Goal: Task Accomplishment & Management: Use online tool/utility

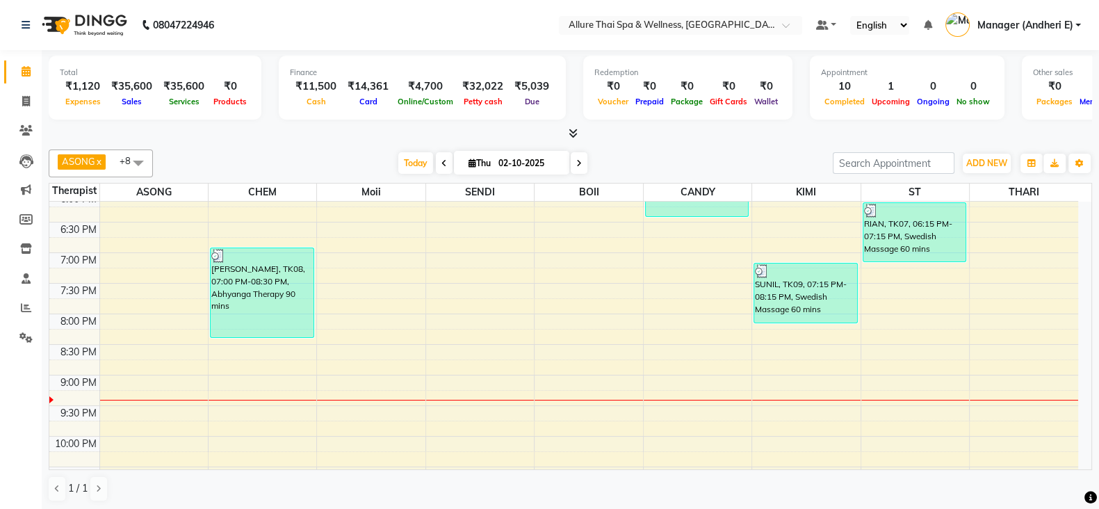
scroll to position [647, 0]
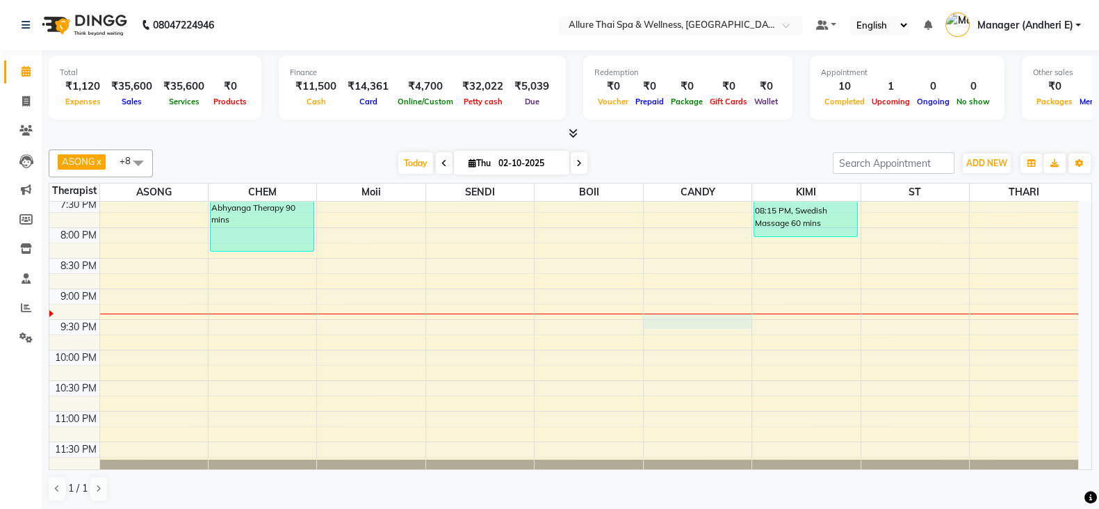
click at [703, 312] on div "9:00 AM 9:30 AM 10:00 AM 10:30 AM 11:00 AM 11:30 AM 12:00 PM 12:30 PM 1:00 PM 1…" at bounding box center [563, 13] width 1029 height 917
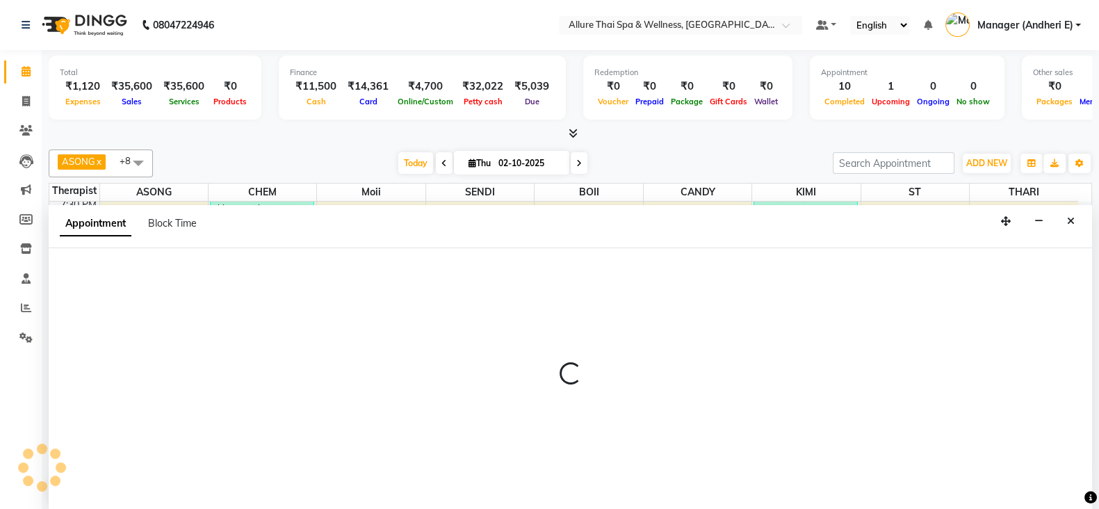
scroll to position [1, 0]
select select "89383"
select select "1290"
select select "tentative"
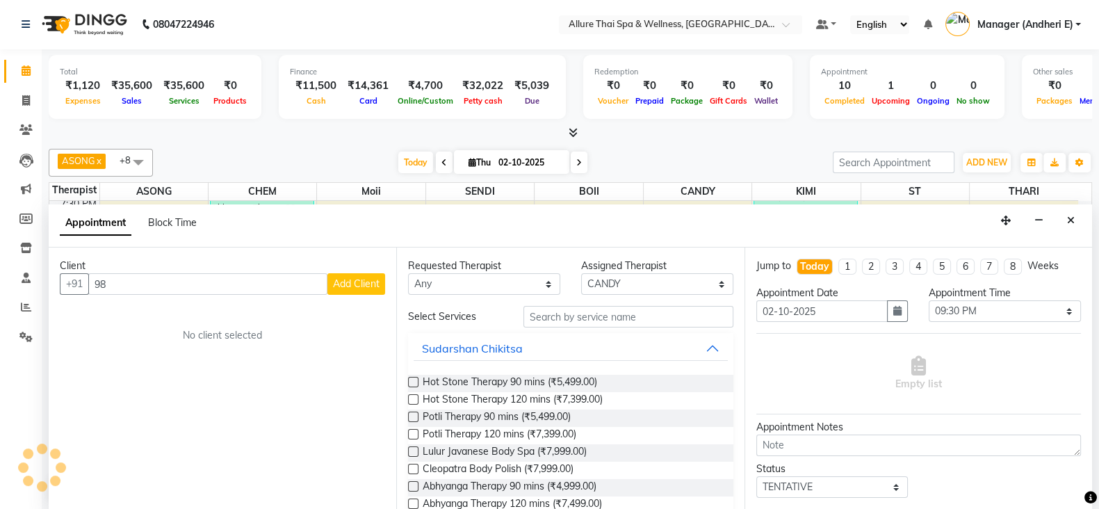
type input "9"
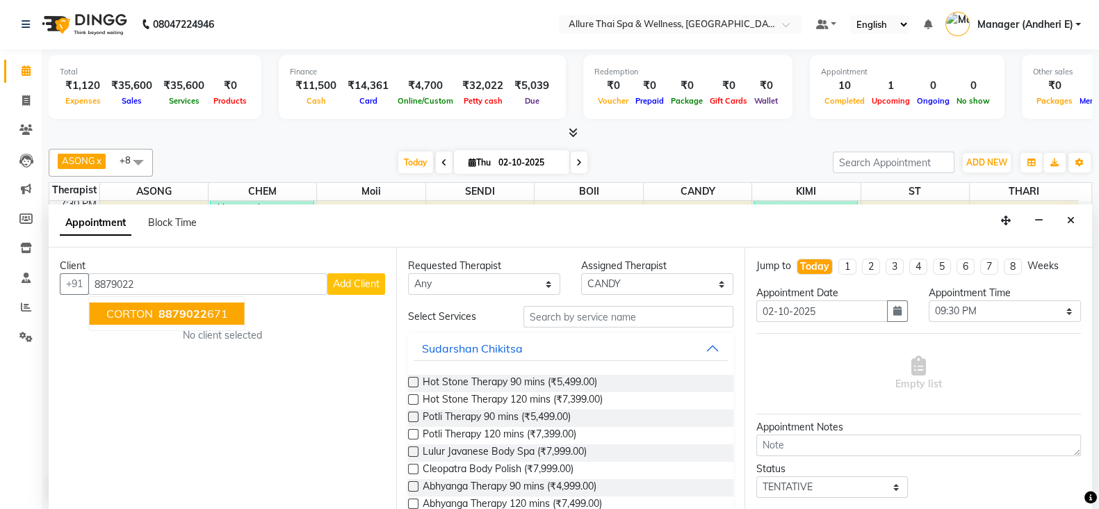
click at [202, 315] on span "8879022" at bounding box center [183, 314] width 49 height 14
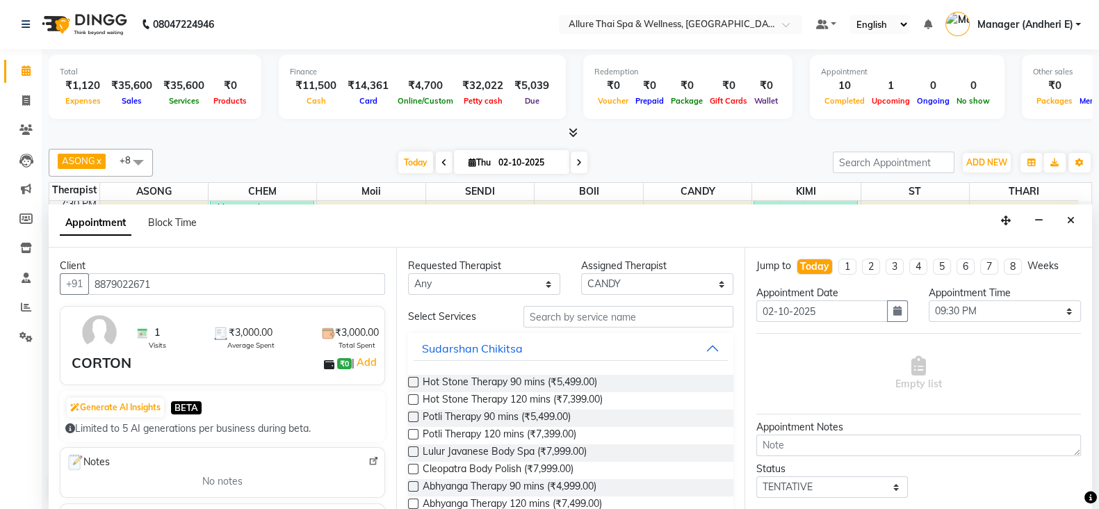
type input "8879022671"
click at [462, 280] on select "Any ASONG [PERSON_NAME] BOII CANDY CHEM [PERSON_NAME] Moii SENDI ST THARI" at bounding box center [484, 284] width 152 height 22
select select "93082"
click at [408, 273] on select "Any ASONG [PERSON_NAME] BOII CANDY CHEM [PERSON_NAME] Moii SENDI ST THARI" at bounding box center [484, 284] width 152 height 22
select select "93082"
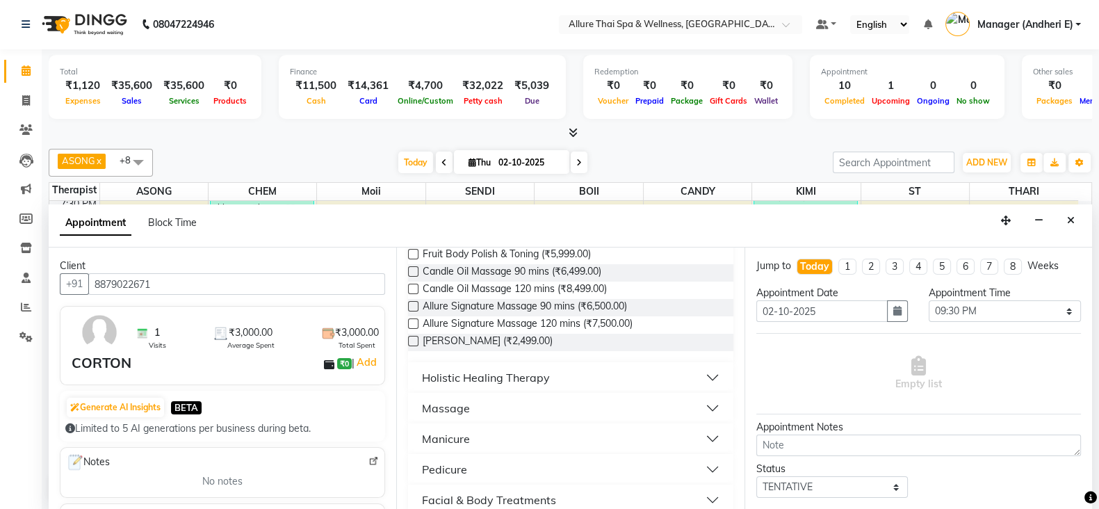
scroll to position [435, 0]
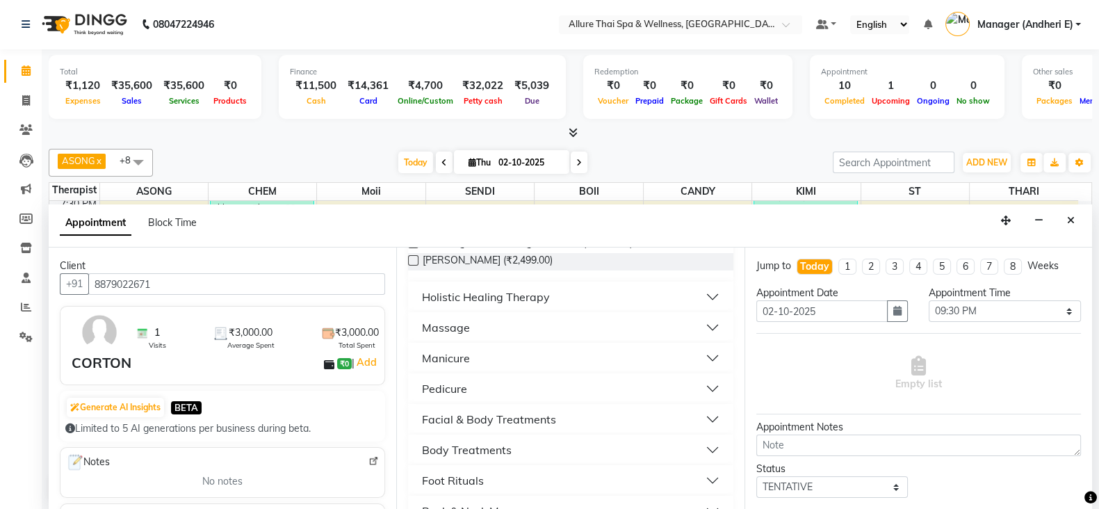
click at [701, 417] on button "Facial & Body Treatments" at bounding box center [571, 419] width 314 height 25
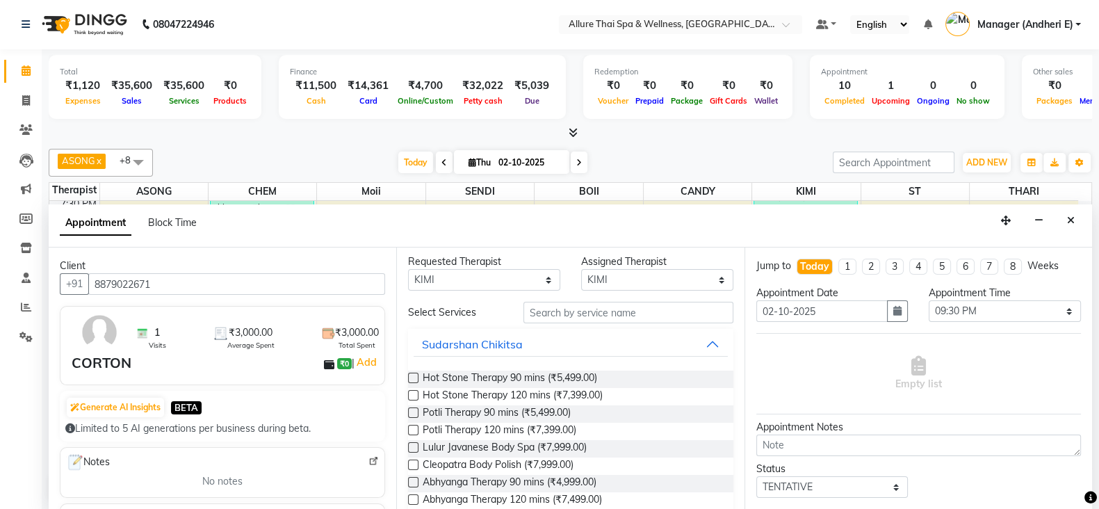
scroll to position [0, 0]
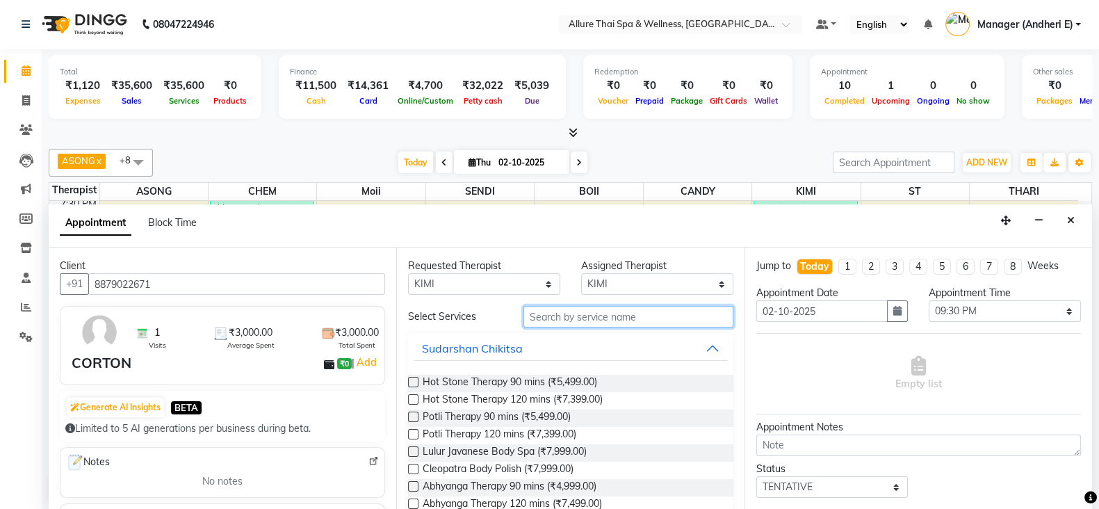
click at [553, 312] on input "text" at bounding box center [629, 317] width 210 height 22
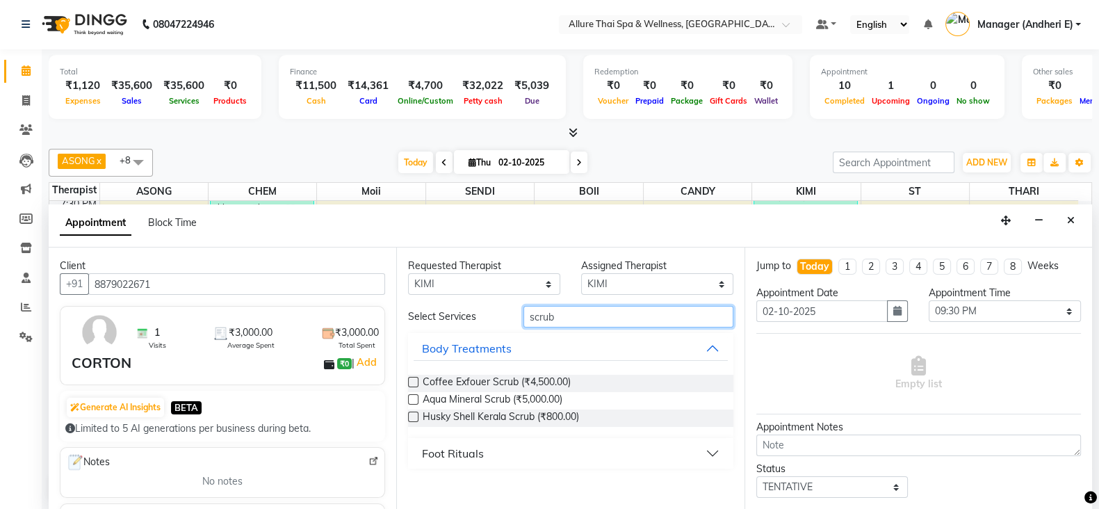
type input "scrub"
click at [414, 377] on label at bounding box center [413, 382] width 10 height 10
click at [414, 379] on input "checkbox" at bounding box center [412, 383] width 9 height 9
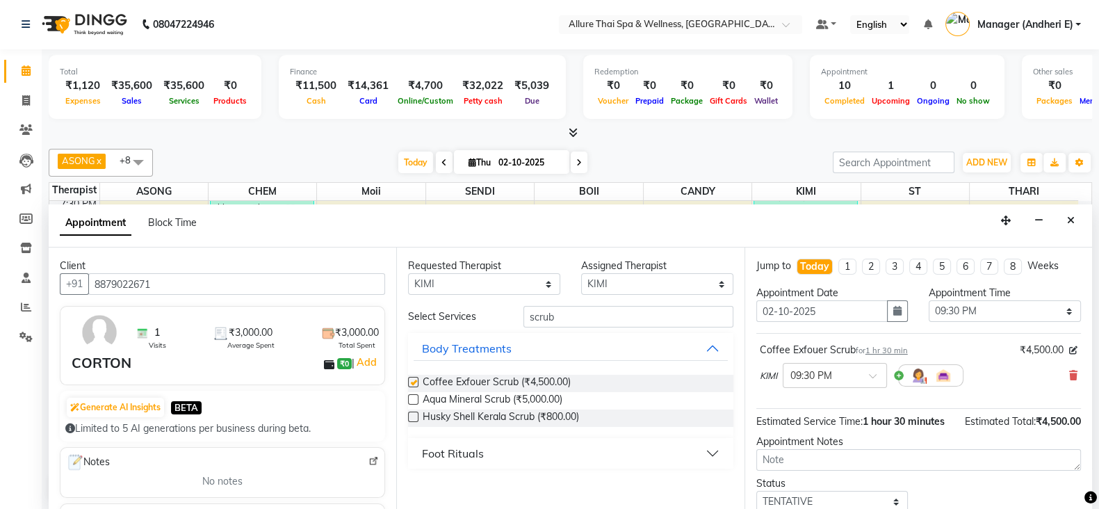
checkbox input "false"
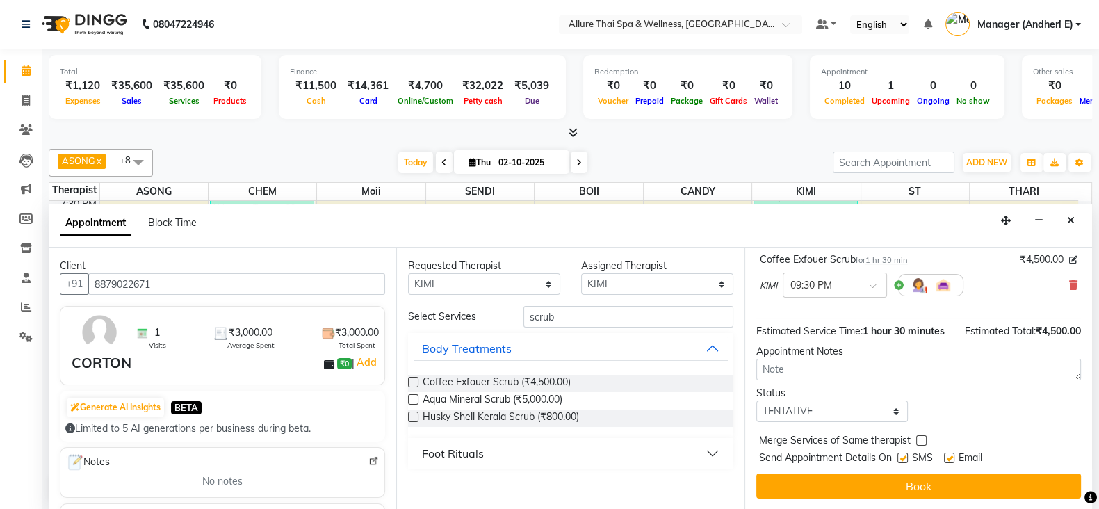
scroll to position [104, 0]
click at [818, 410] on select "Select TENTATIVE CONFIRM CHECK-IN UPCOMING" at bounding box center [833, 412] width 152 height 22
select select "confirm booking"
click at [757, 401] on select "Select TENTATIVE CONFIRM CHECK-IN UPCOMING" at bounding box center [833, 412] width 152 height 22
click at [906, 460] on label at bounding box center [903, 458] width 10 height 10
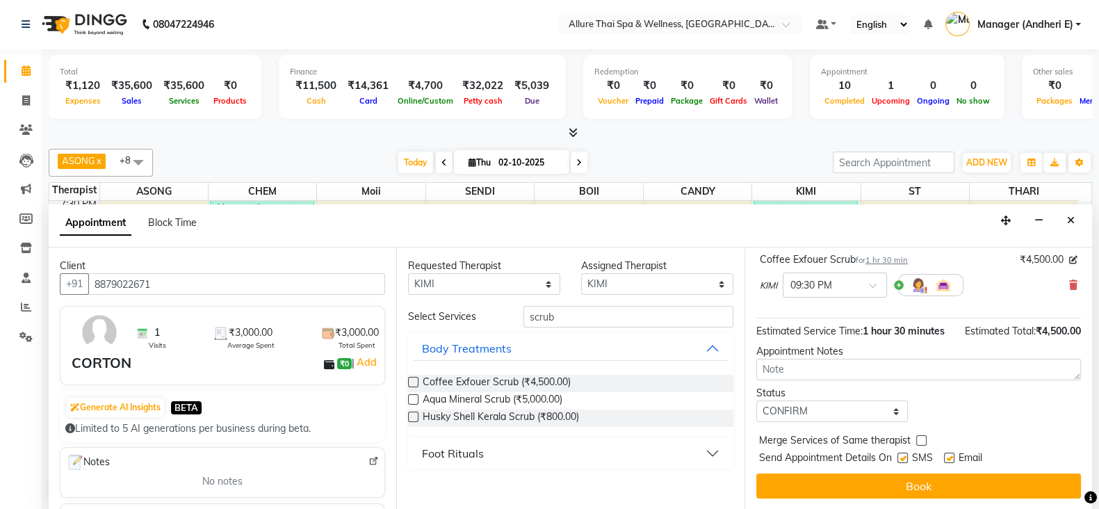
click at [906, 460] on input "checkbox" at bounding box center [902, 459] width 9 height 9
checkbox input "false"
click at [951, 458] on label at bounding box center [949, 458] width 10 height 10
click at [951, 458] on input "checkbox" at bounding box center [948, 459] width 9 height 9
checkbox input "false"
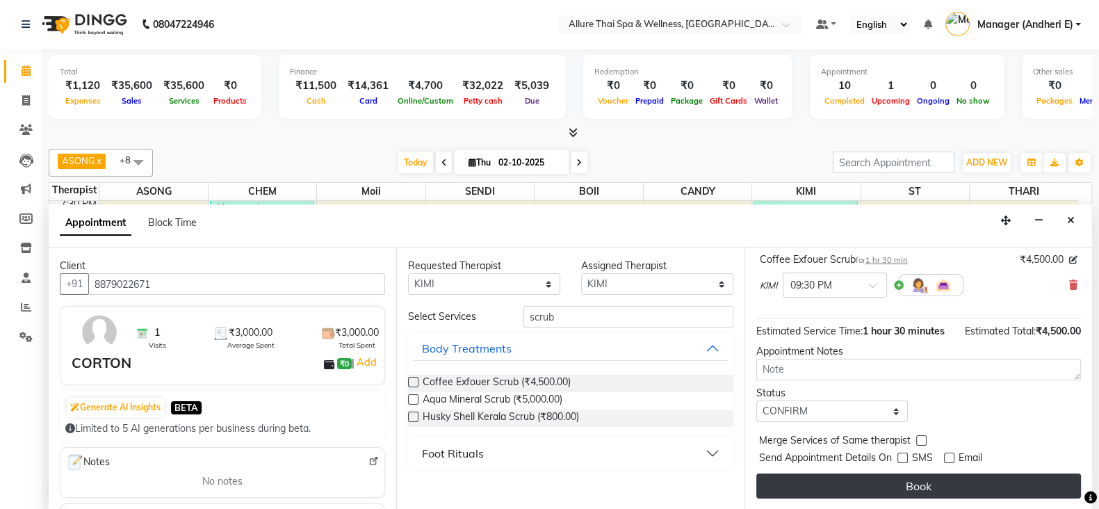
click at [914, 483] on button "Book" at bounding box center [919, 486] width 325 height 25
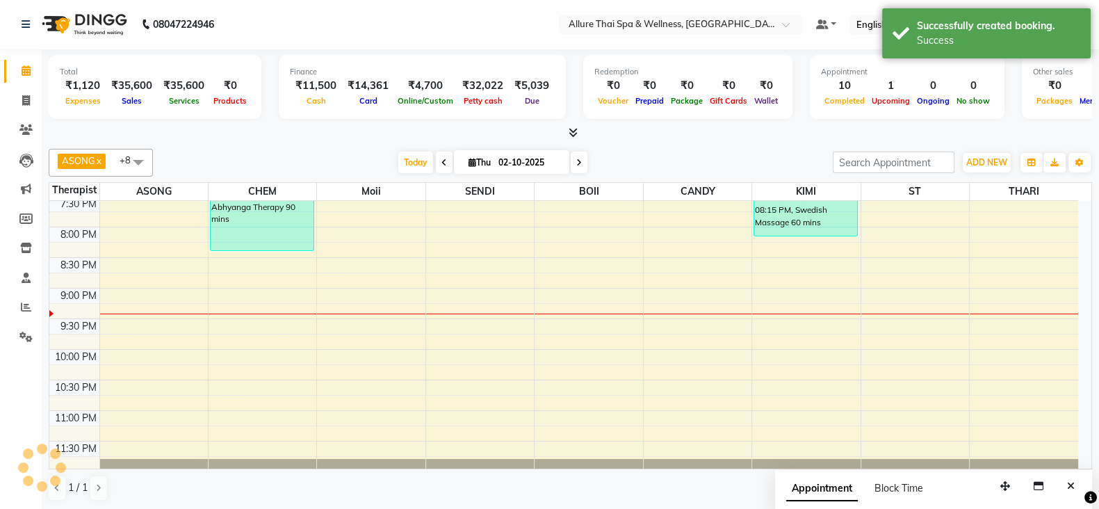
scroll to position [0, 0]
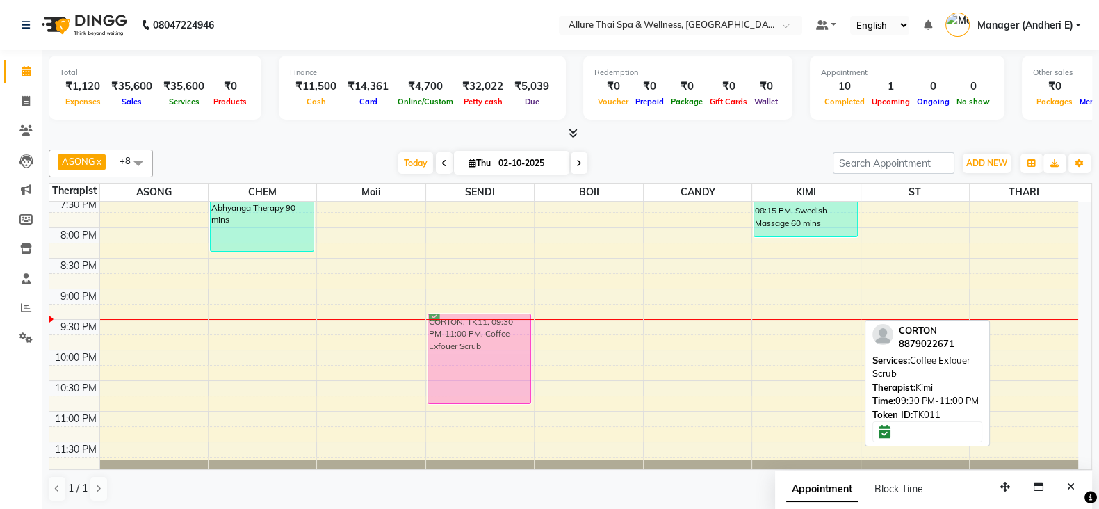
drag, startPoint x: 794, startPoint y: 335, endPoint x: 497, endPoint y: 342, distance: 297.0
click at [497, 342] on tr "[PERSON_NAME], TK01, 11:45 AM-01:15 PM, Swedish Massage 90 mins NITIN, TK02, 02…" at bounding box center [563, 13] width 1029 height 917
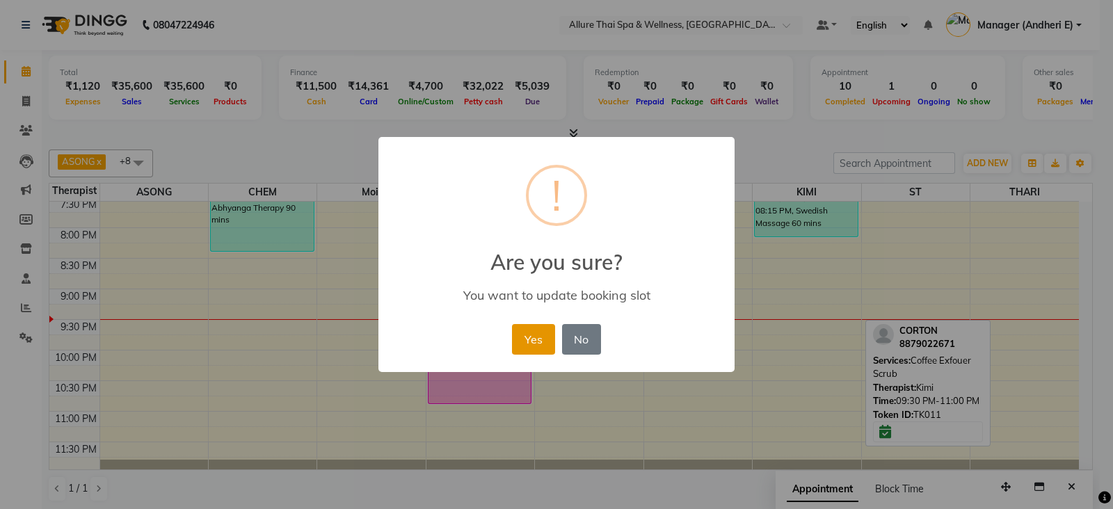
click at [536, 338] on button "Yes" at bounding box center [533, 339] width 42 height 31
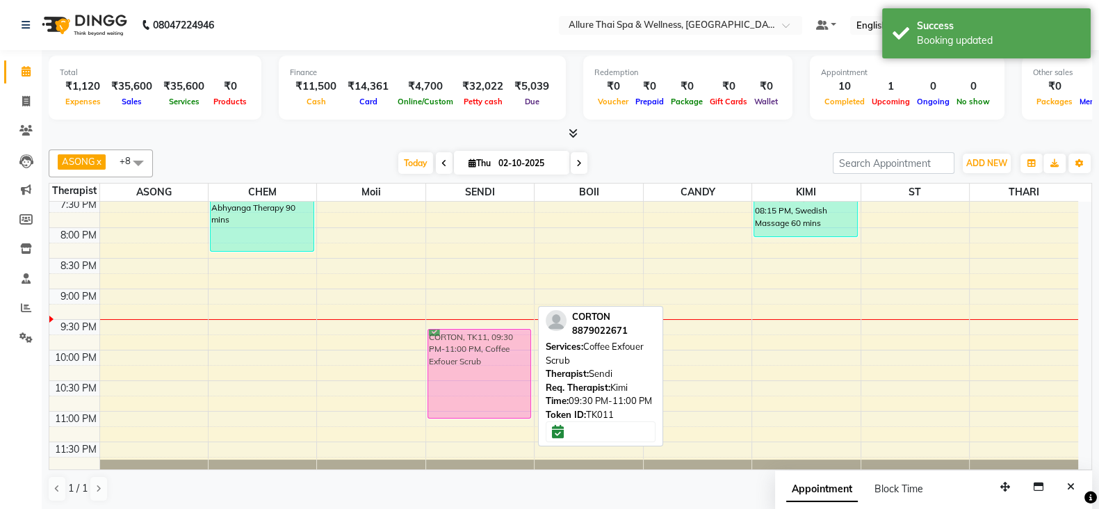
drag, startPoint x: 499, startPoint y: 372, endPoint x: 499, endPoint y: 387, distance: 15.3
click at [499, 387] on div "labela, TK05, 04:30 PM-06:00 PM, Abhyanga Therapy 90 mins CORTON, TK11, 09:30 P…" at bounding box center [480, 13] width 108 height 917
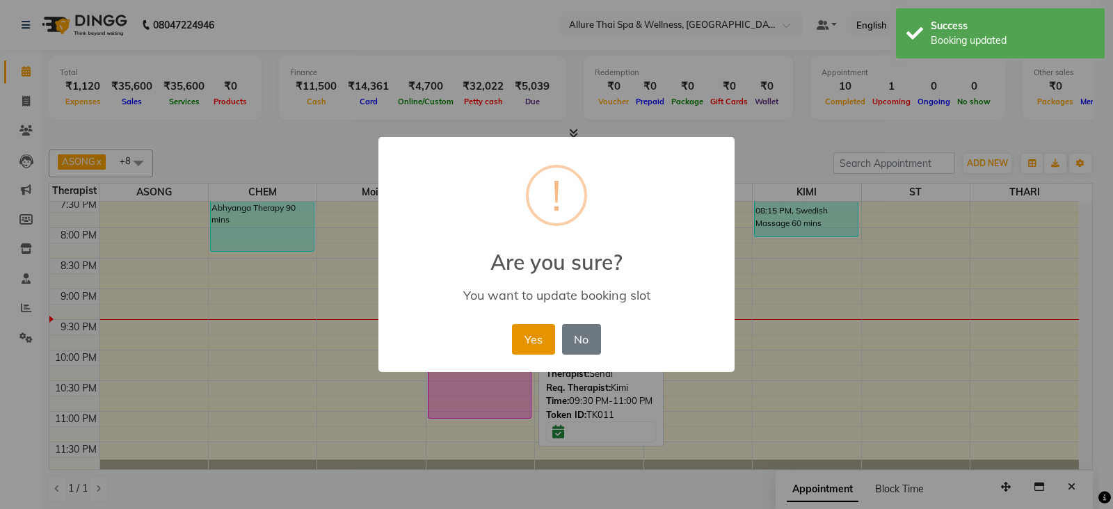
click at [530, 332] on button "Yes" at bounding box center [533, 339] width 42 height 31
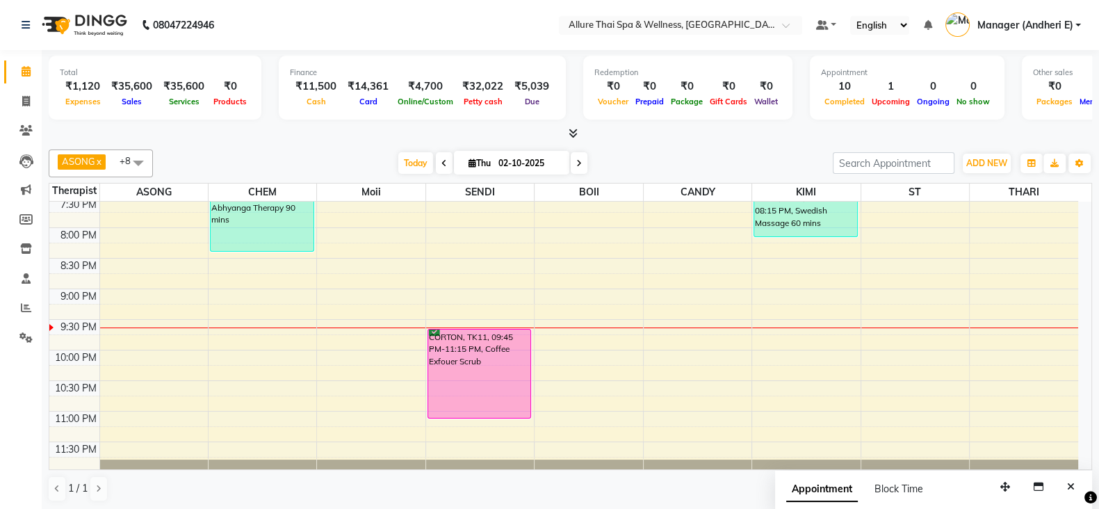
click at [816, 328] on div "9:00 AM 9:30 AM 10:00 AM 10:30 AM 11:00 AM 11:30 AM 12:00 PM 12:30 PM 1:00 PM 1…" at bounding box center [563, 13] width 1029 height 917
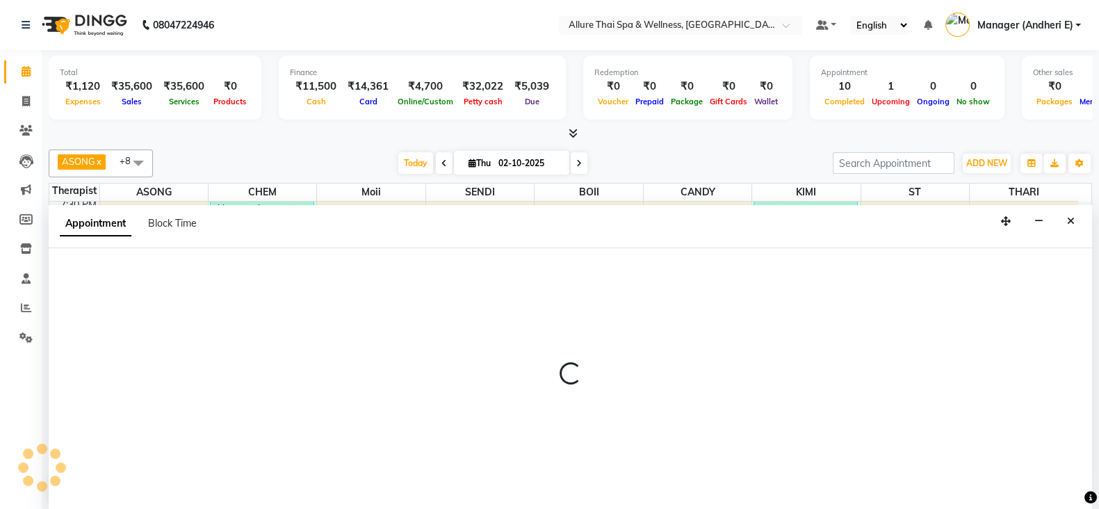
select select "93082"
select select "1305"
select select "tentative"
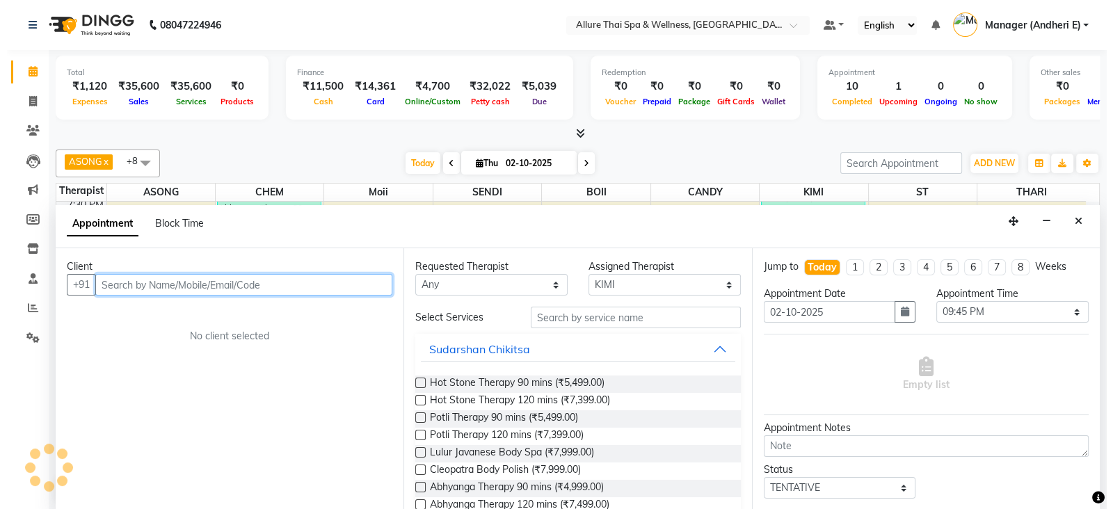
scroll to position [1, 0]
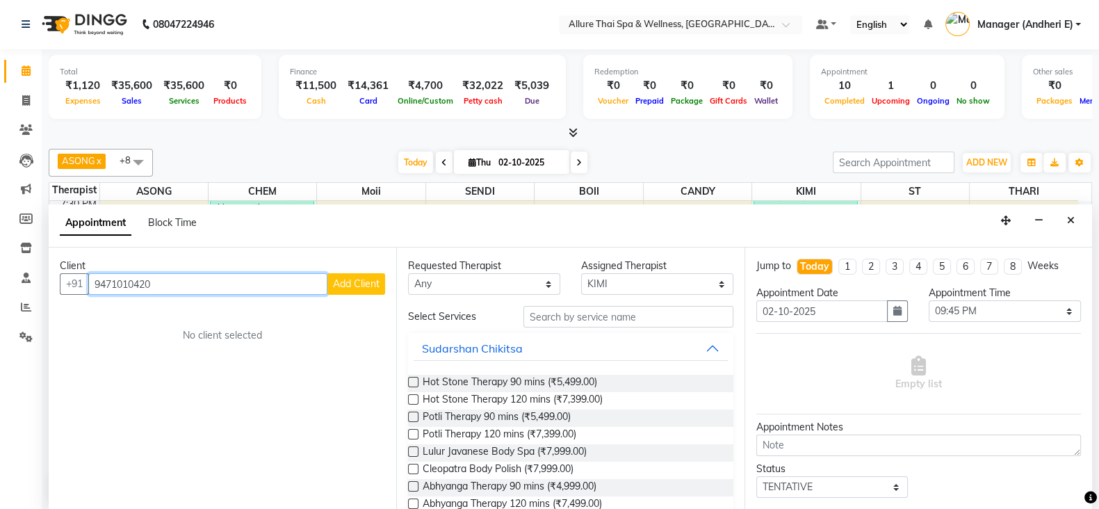
type input "9471010420"
click at [362, 284] on span "Add Client" at bounding box center [356, 283] width 47 height 13
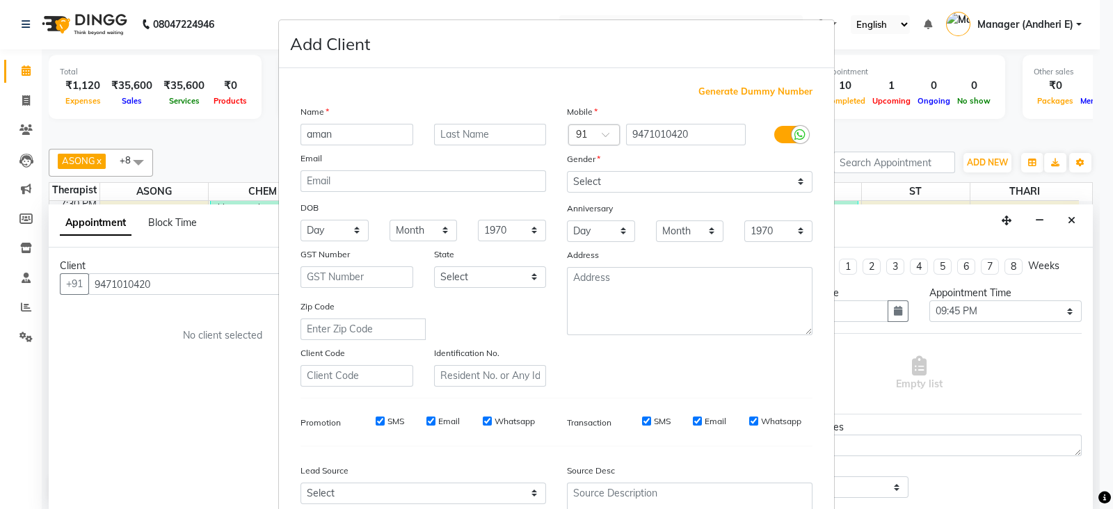
type input "aman"
click at [590, 185] on select "Select [DEMOGRAPHIC_DATA] [DEMOGRAPHIC_DATA] Other Prefer Not To Say" at bounding box center [689, 182] width 245 height 22
select select "[DEMOGRAPHIC_DATA]"
click at [567, 172] on select "Select [DEMOGRAPHIC_DATA] [DEMOGRAPHIC_DATA] Other Prefer Not To Say" at bounding box center [689, 182] width 245 height 22
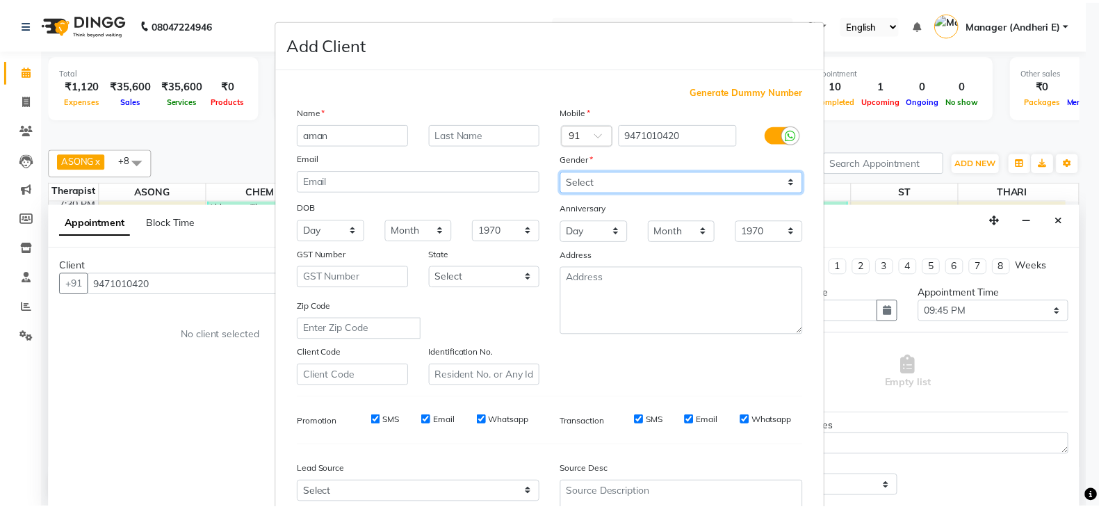
scroll to position [140, 0]
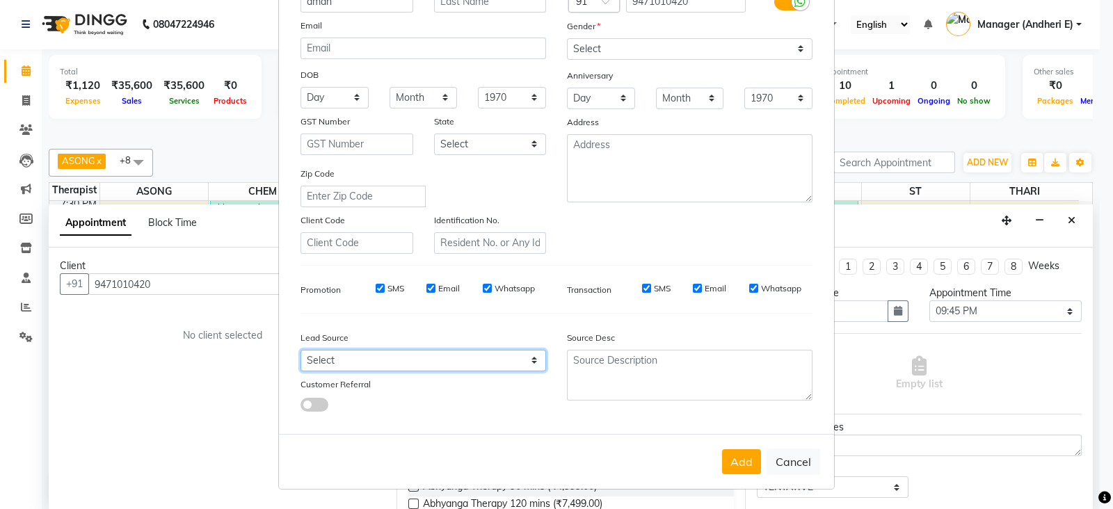
click at [466, 353] on select "Select Walk-in Referral Friend Advertisement Facebook JustDial Google Other Web…" at bounding box center [422, 361] width 245 height 22
select select "47850"
click at [300, 350] on select "Select Walk-in Referral Friend Advertisement Facebook JustDial Google Other Web…" at bounding box center [422, 361] width 245 height 22
click at [731, 462] on button "Add" at bounding box center [741, 461] width 39 height 25
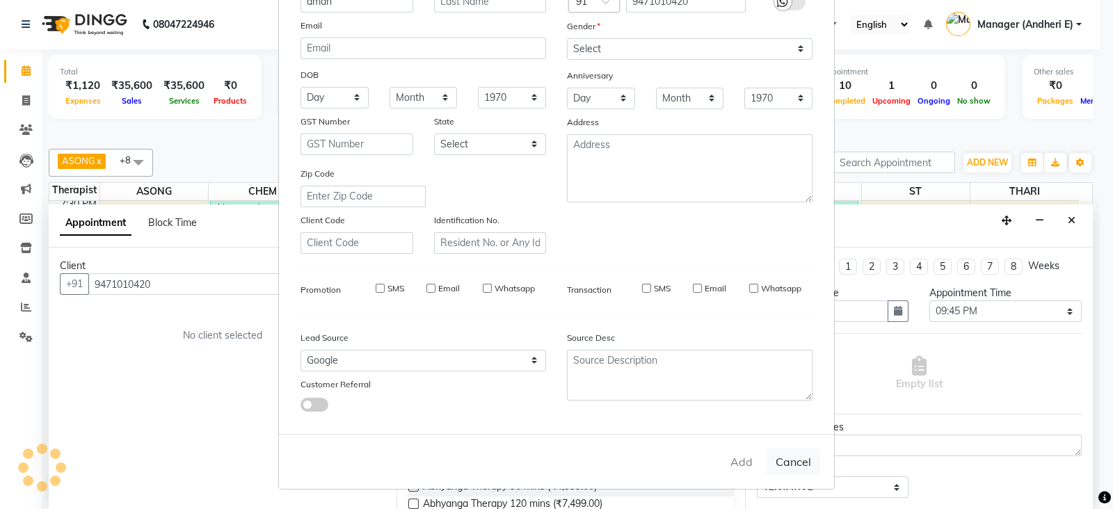
select select
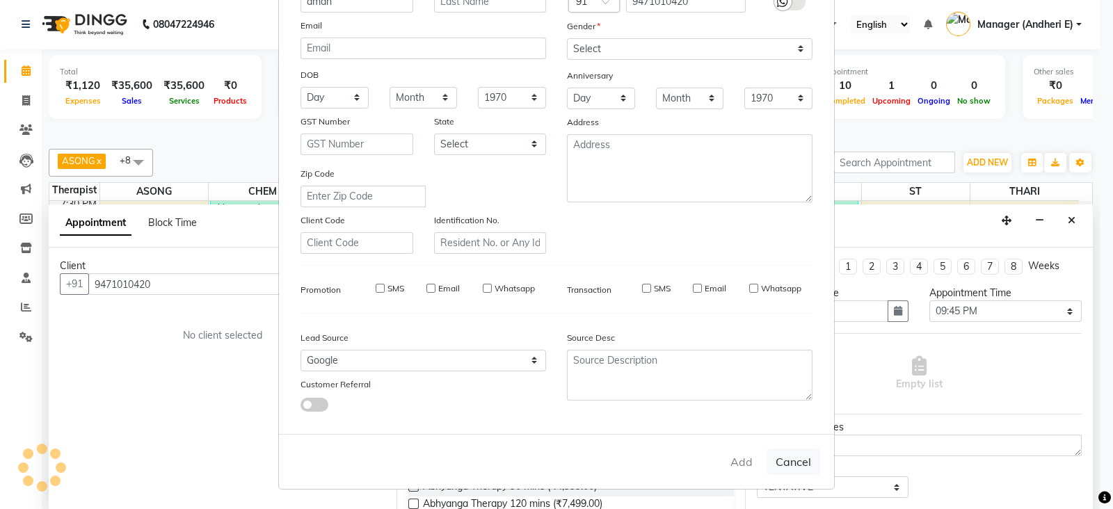
select select
checkbox input "false"
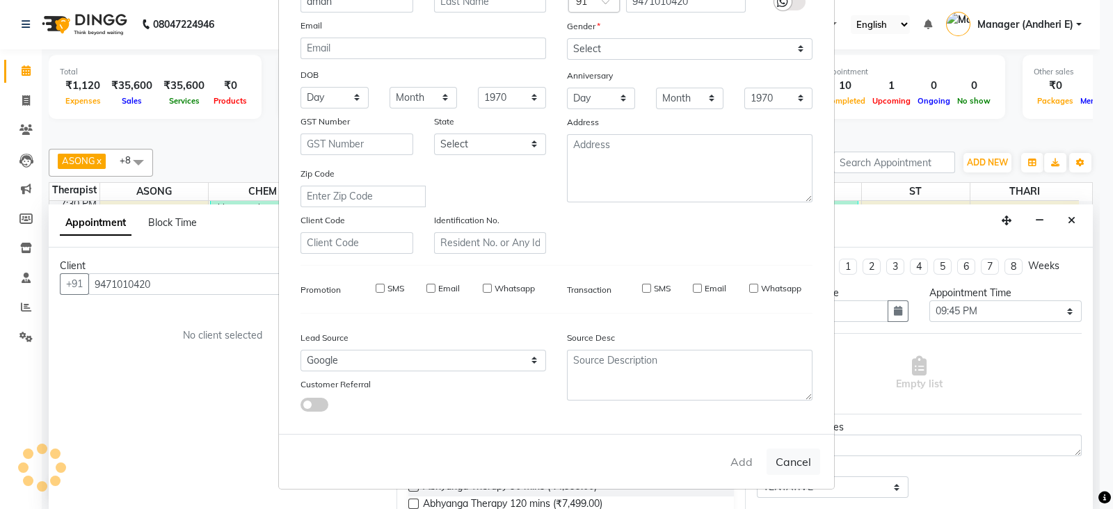
checkbox input "false"
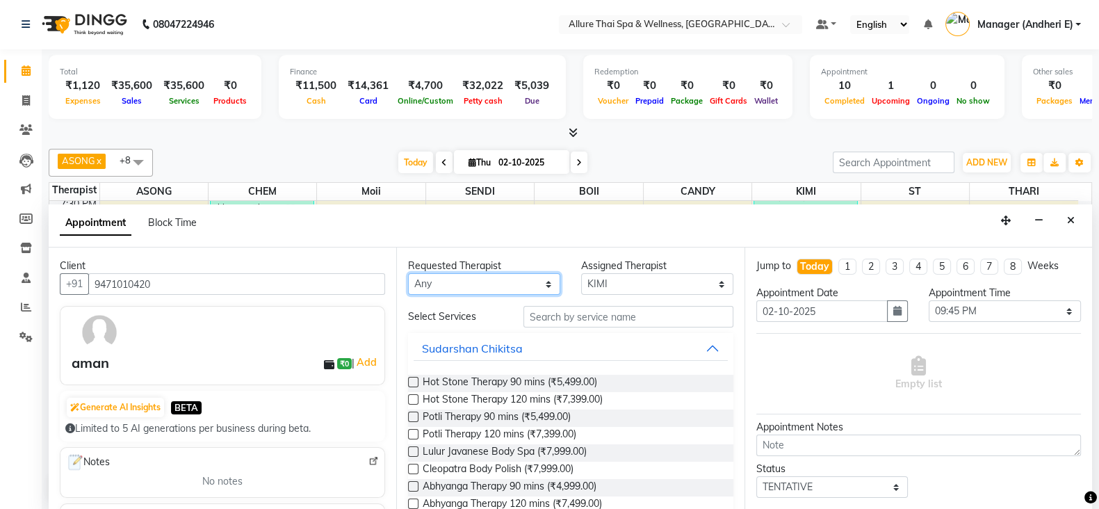
click at [528, 278] on select "Any ASONG [PERSON_NAME] BOII CANDY CHEM [PERSON_NAME] Moii SENDI ST THARI" at bounding box center [484, 284] width 152 height 22
select select "66695"
click at [408, 273] on select "Any ASONG [PERSON_NAME] BOII CANDY CHEM [PERSON_NAME] Moii SENDI ST THARI" at bounding box center [484, 284] width 152 height 22
select select "66695"
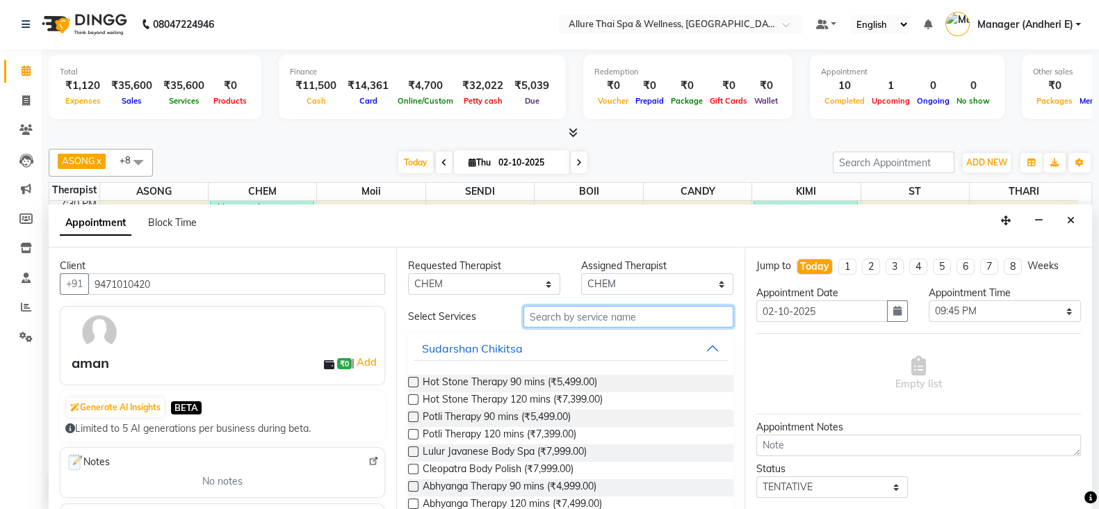
click at [560, 313] on input "text" at bounding box center [629, 317] width 210 height 22
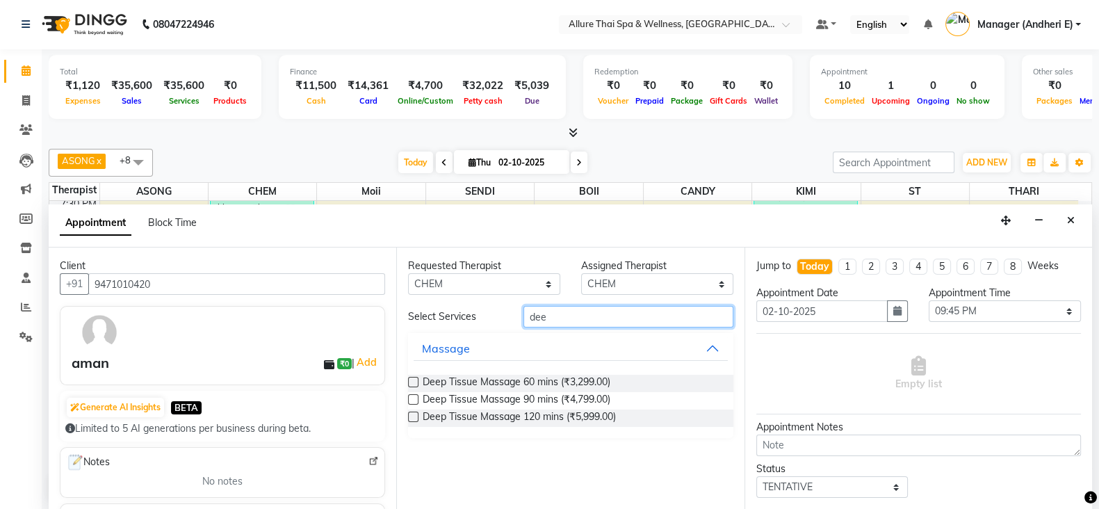
type input "dee"
click at [414, 383] on label at bounding box center [413, 382] width 10 height 10
click at [414, 383] on input "checkbox" at bounding box center [412, 383] width 9 height 9
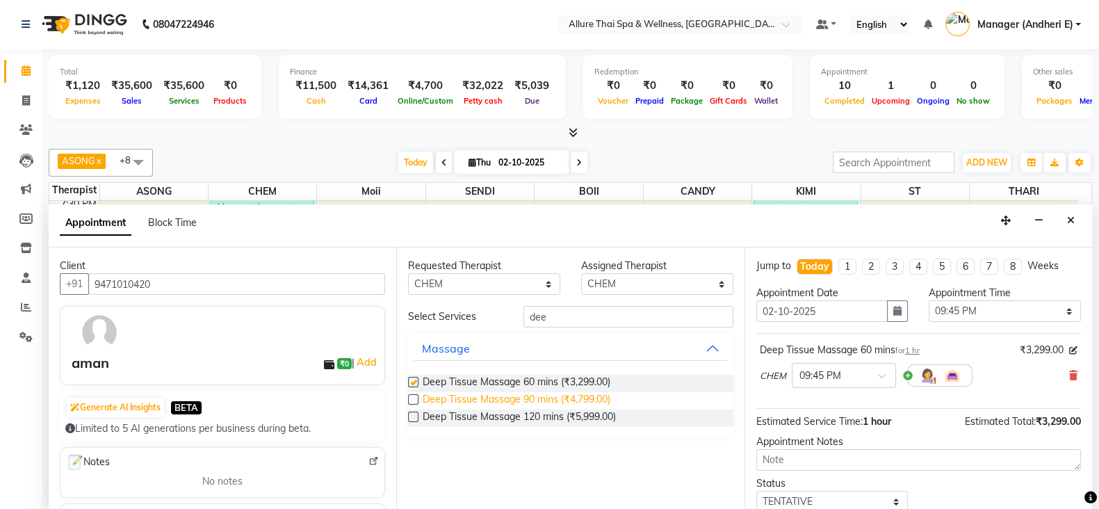
checkbox input "false"
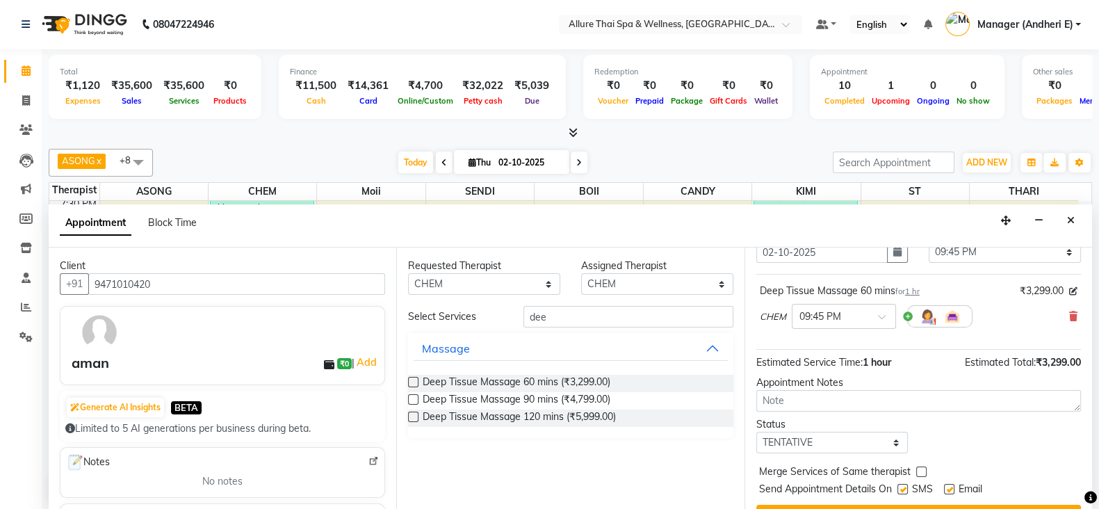
scroll to position [89, 0]
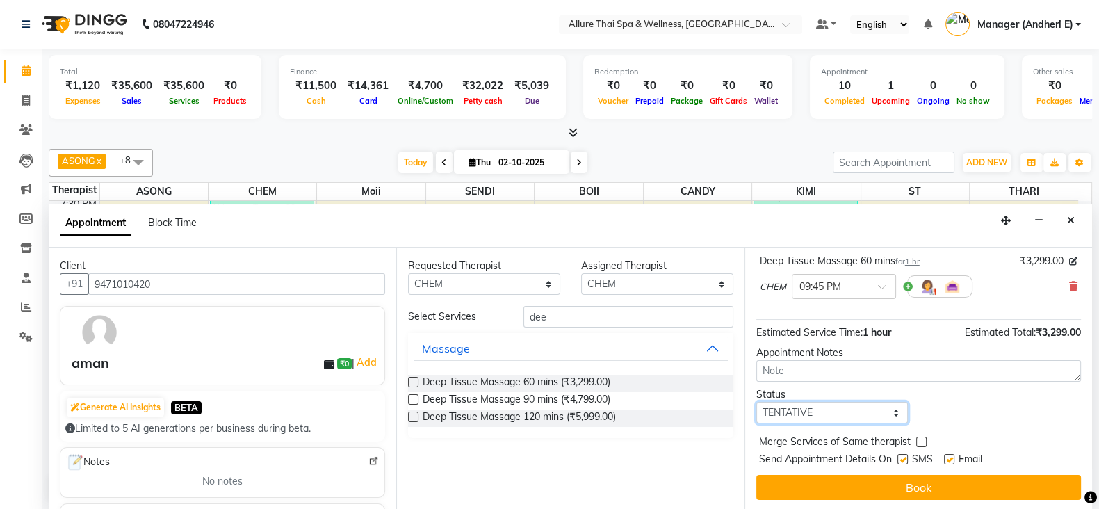
click at [786, 405] on select "Select TENTATIVE CONFIRM CHECK-IN UPCOMING" at bounding box center [833, 413] width 152 height 22
select select "confirm booking"
click at [757, 402] on select "Select TENTATIVE CONFIRM CHECK-IN UPCOMING" at bounding box center [833, 413] width 152 height 22
click at [904, 461] on label at bounding box center [903, 459] width 10 height 10
click at [904, 461] on input "checkbox" at bounding box center [902, 460] width 9 height 9
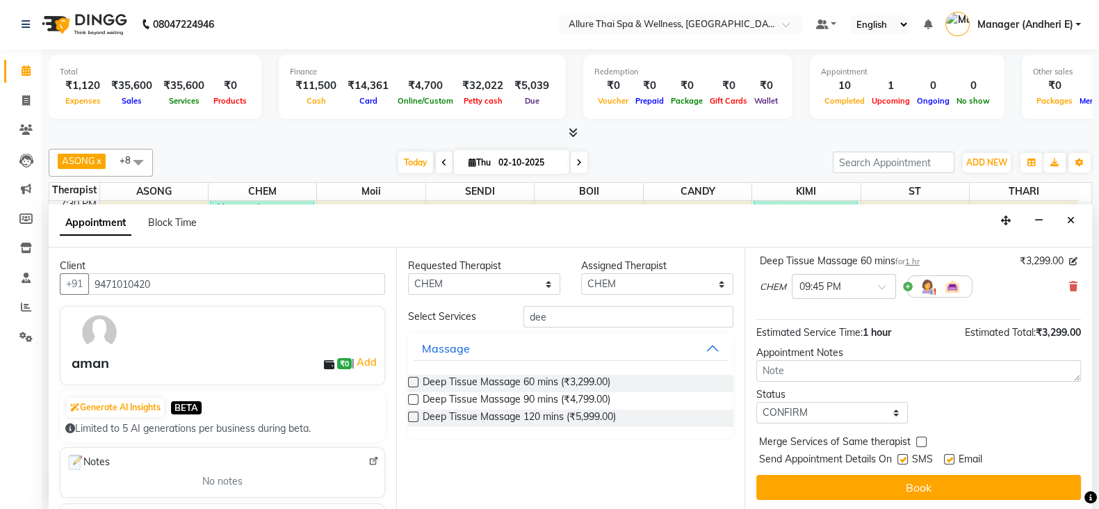
checkbox input "false"
click at [951, 457] on label at bounding box center [949, 459] width 10 height 10
click at [951, 457] on input "checkbox" at bounding box center [948, 460] width 9 height 9
checkbox input "false"
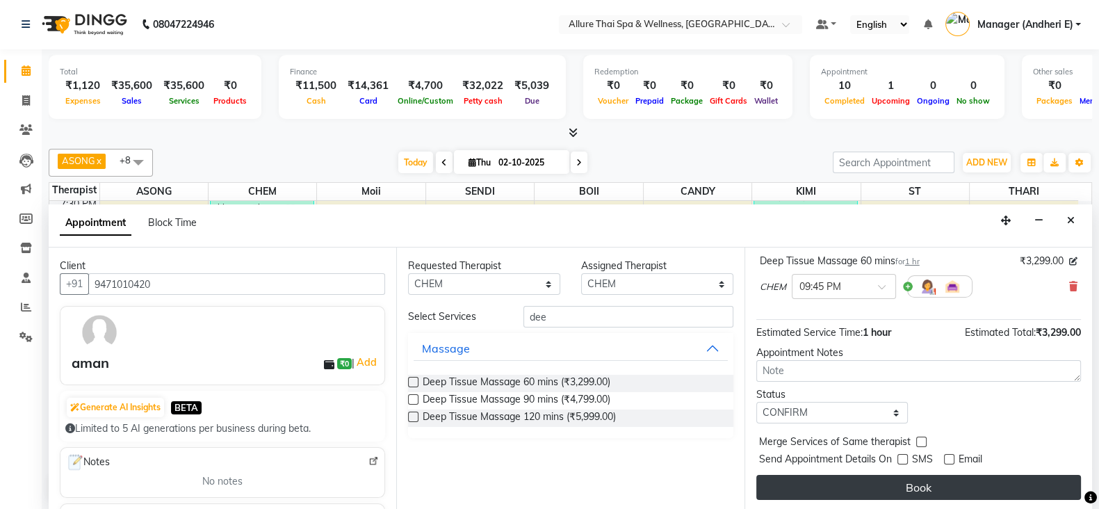
click at [902, 483] on button "Book" at bounding box center [919, 487] width 325 height 25
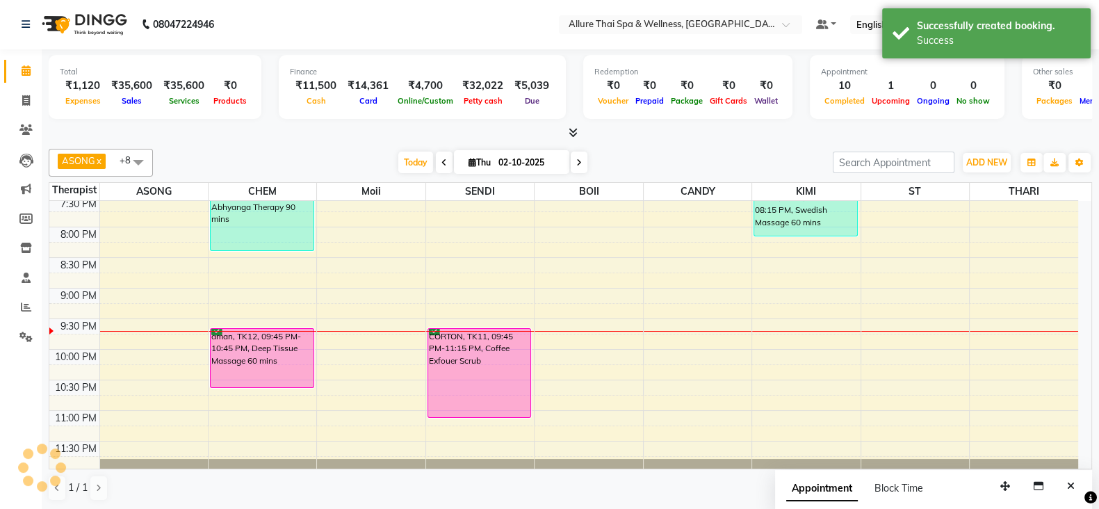
scroll to position [0, 0]
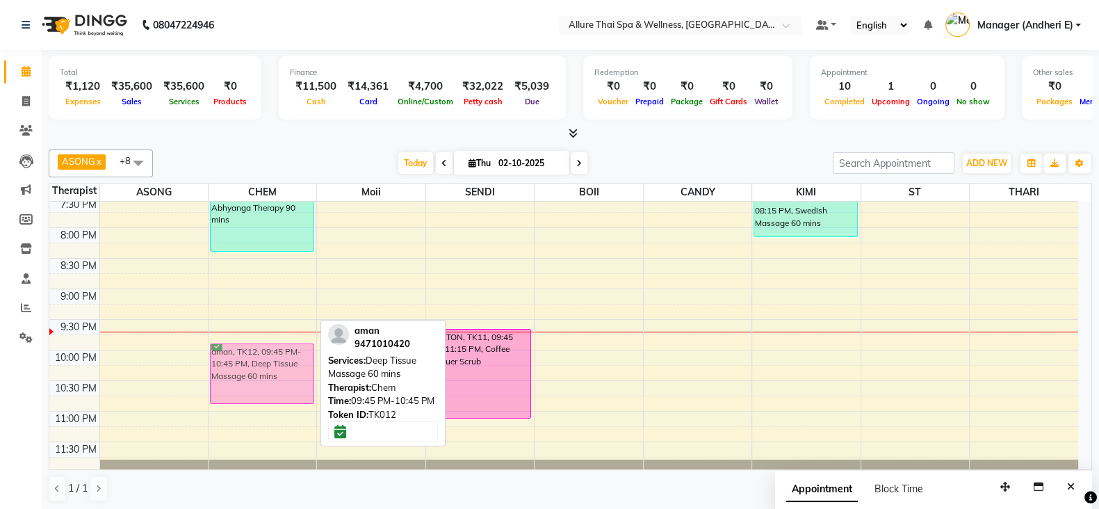
drag, startPoint x: 262, startPoint y: 359, endPoint x: 262, endPoint y: 366, distance: 7.6
click at [262, 366] on div "[PERSON_NAME], TK08, 07:00 PM-08:30 PM, Abhyanga Therapy 90 mins aman, TK12, 09…" at bounding box center [263, 13] width 108 height 917
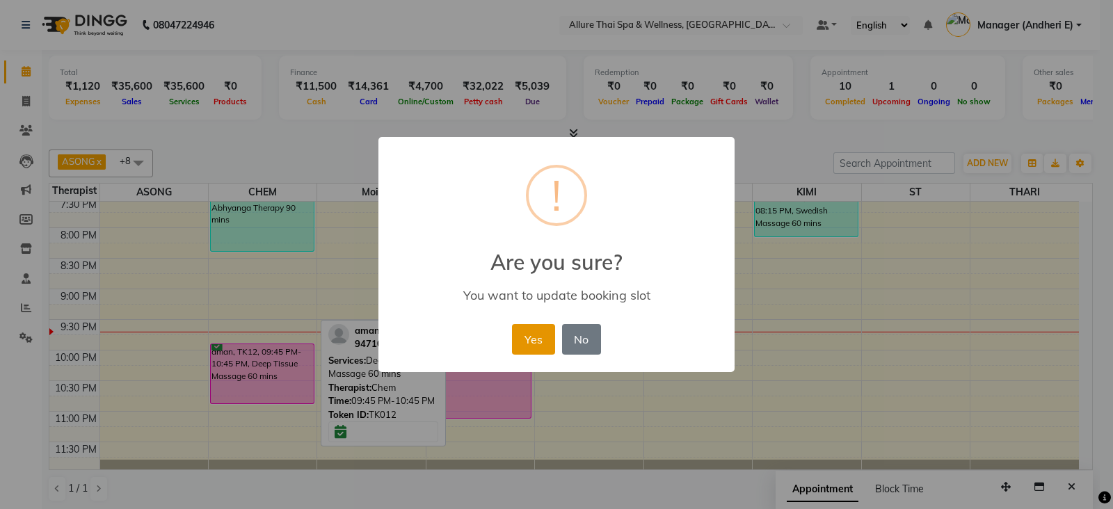
click at [531, 332] on button "Yes" at bounding box center [533, 339] width 42 height 31
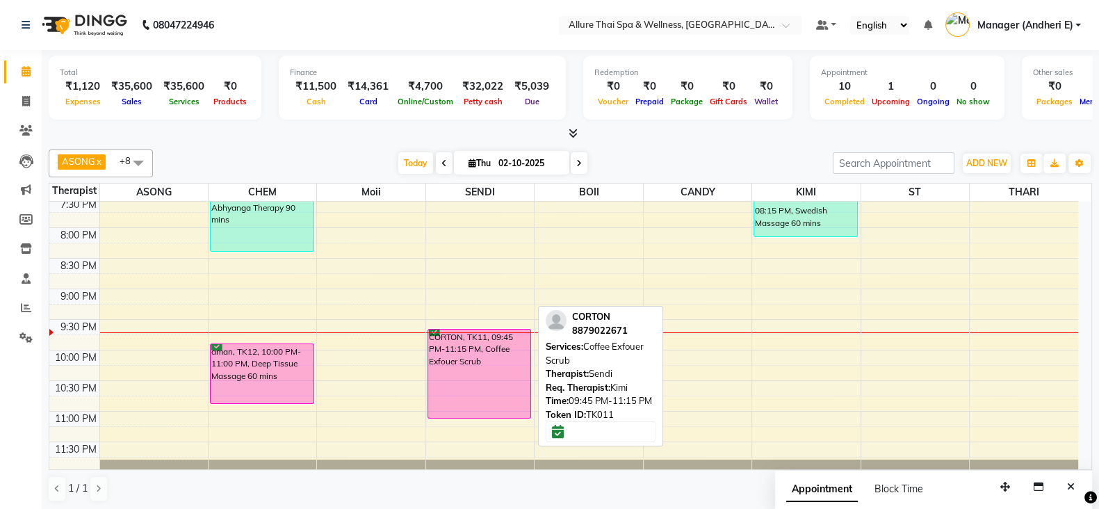
click at [494, 386] on div "CORTON, TK11, 09:45 PM-11:15 PM, Coffee Exfouer Scrub" at bounding box center [479, 374] width 103 height 88
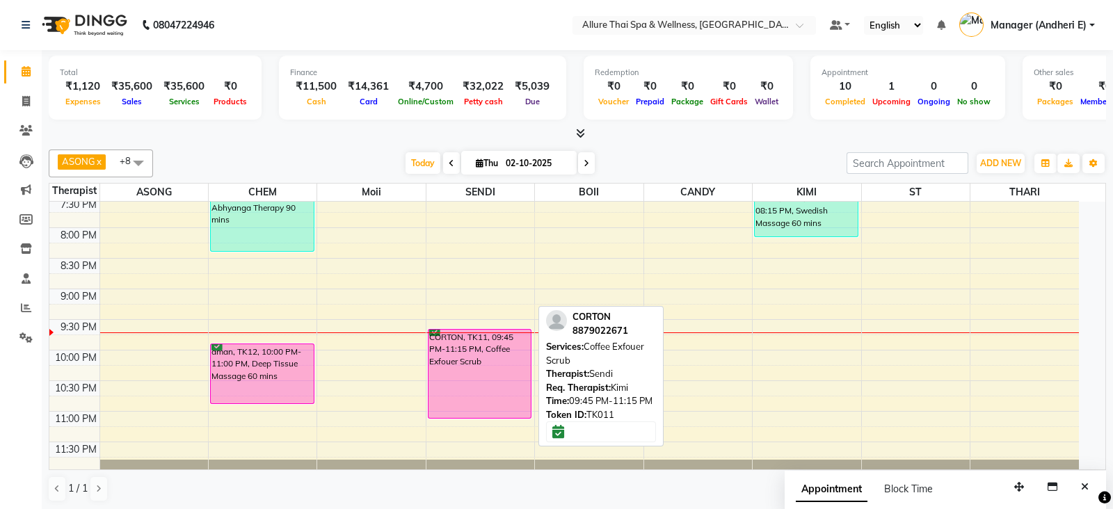
select select "6"
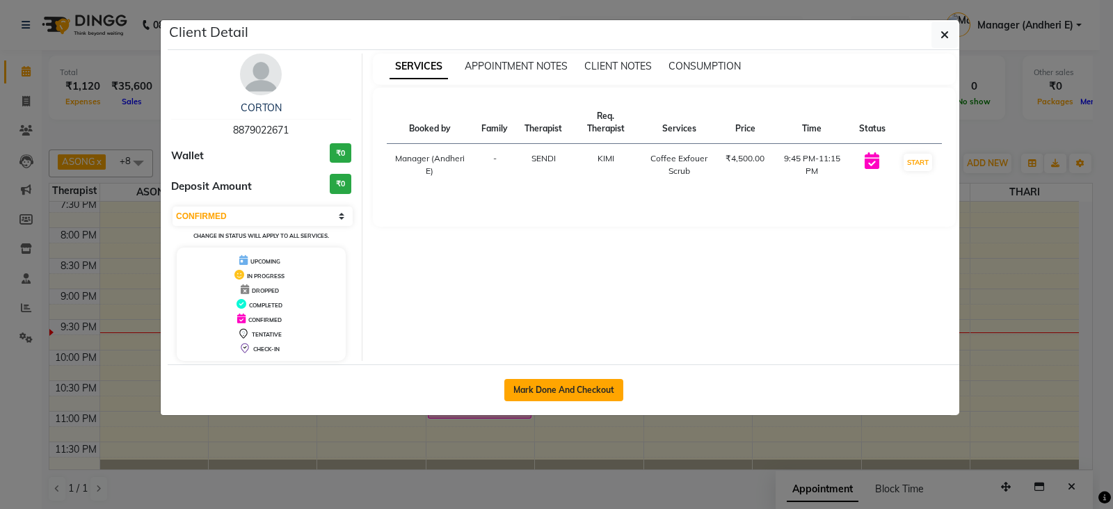
click at [574, 389] on button "Mark Done And Checkout" at bounding box center [563, 390] width 119 height 22
select select "service"
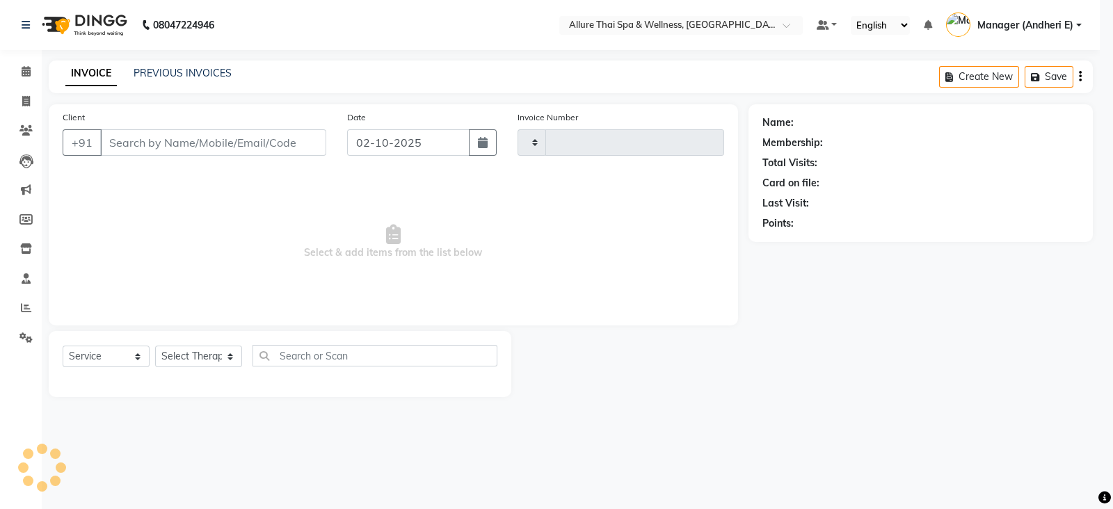
type input "2340"
select select "6826"
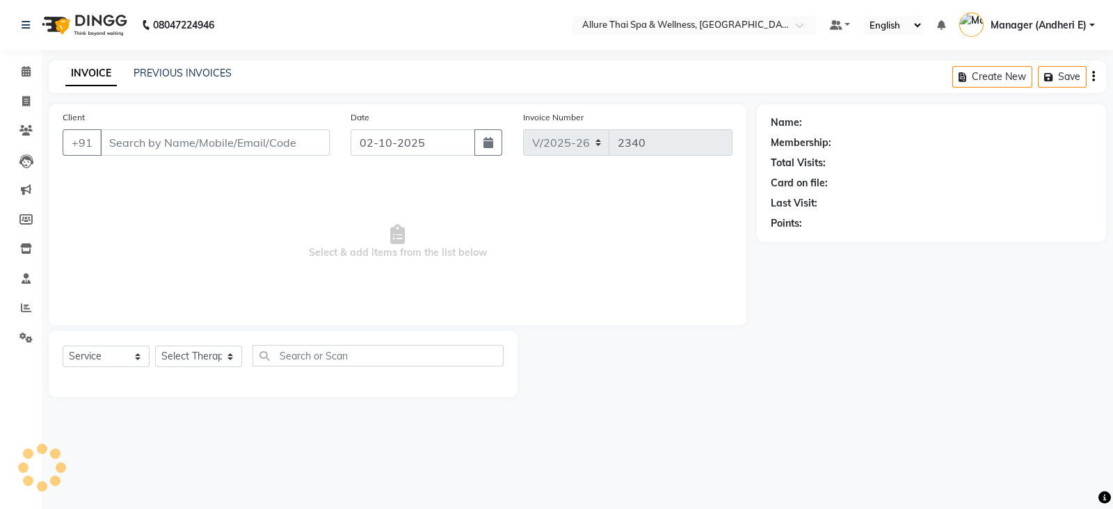
type input "8879022671"
select select "66739"
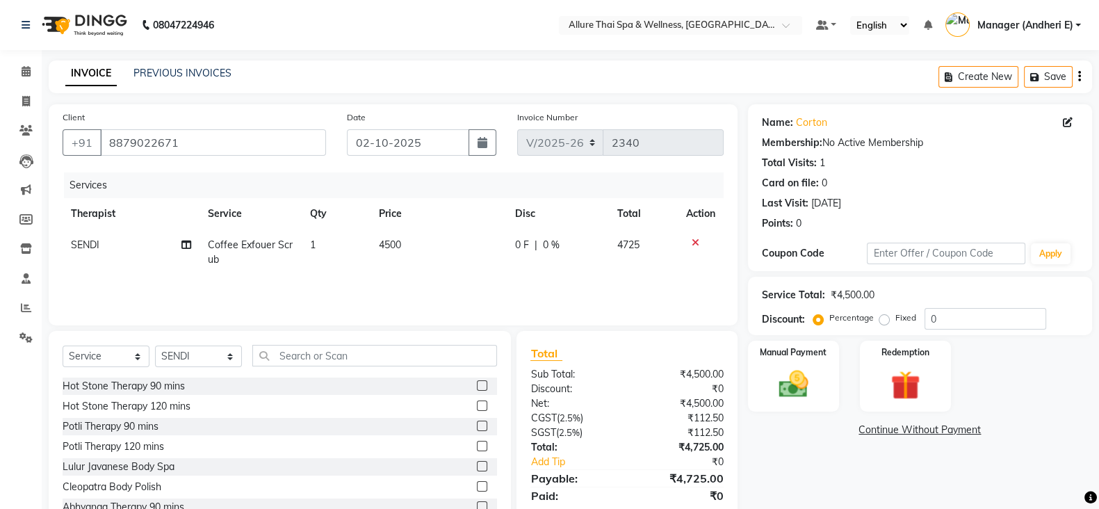
click at [896, 320] on label "Fixed" at bounding box center [906, 318] width 21 height 13
click at [884, 320] on input "Fixed" at bounding box center [887, 318] width 10 height 10
radio input "true"
click at [952, 312] on input "0" at bounding box center [986, 319] width 122 height 22
type input "225"
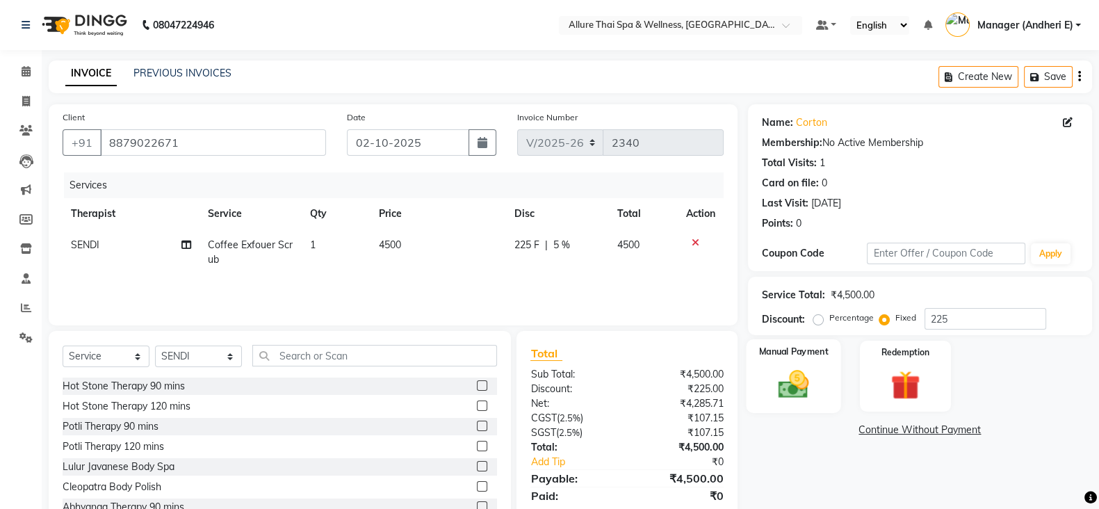
click at [807, 387] on img at bounding box center [793, 383] width 49 height 35
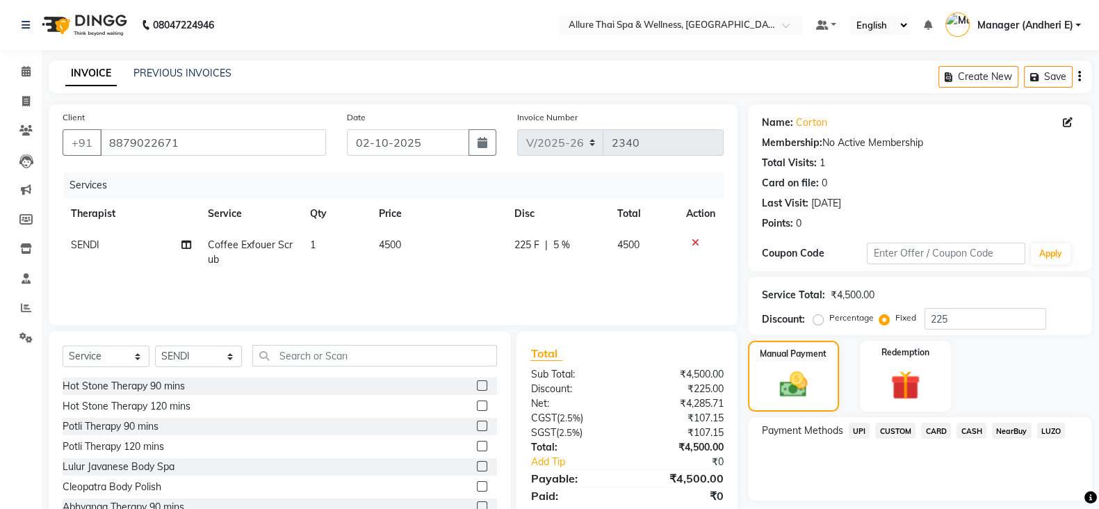
click at [856, 429] on span "UPI" at bounding box center [860, 431] width 22 height 16
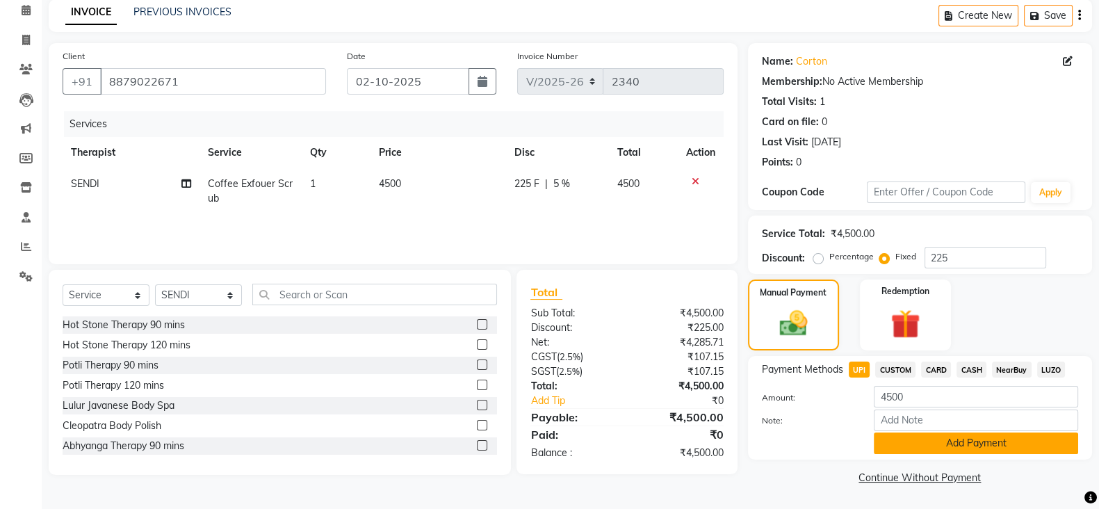
click at [978, 447] on button "Add Payment" at bounding box center [976, 444] width 204 height 22
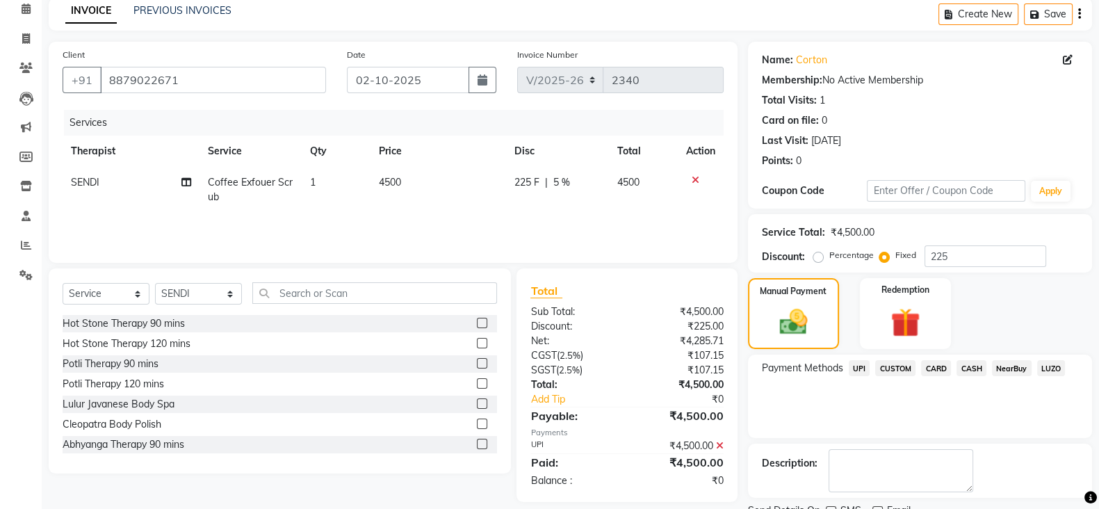
scroll to position [119, 0]
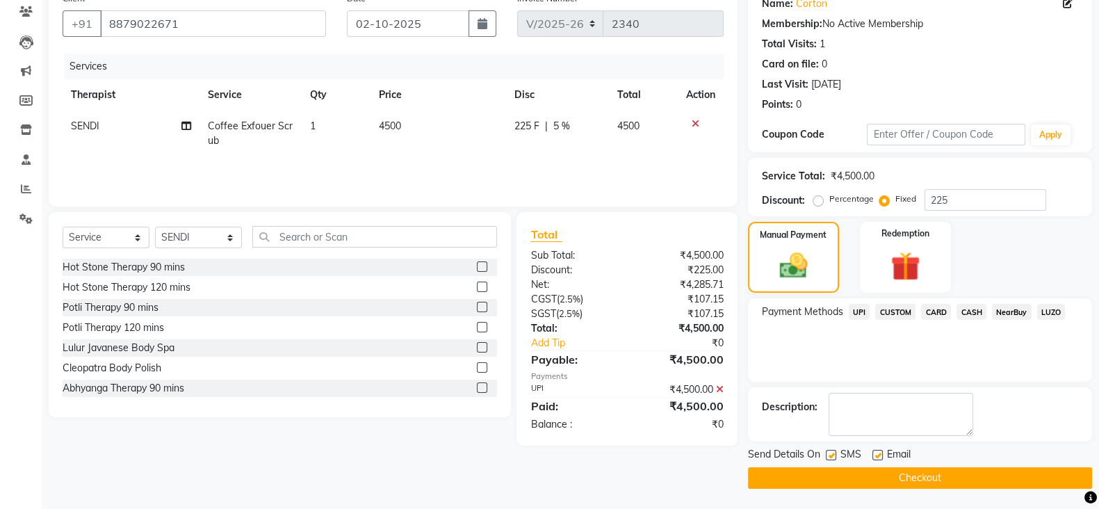
click at [828, 454] on label at bounding box center [831, 455] width 10 height 10
click at [828, 454] on input "checkbox" at bounding box center [830, 455] width 9 height 9
checkbox input "false"
click at [876, 457] on label at bounding box center [878, 455] width 10 height 10
click at [876, 457] on input "checkbox" at bounding box center [877, 455] width 9 height 9
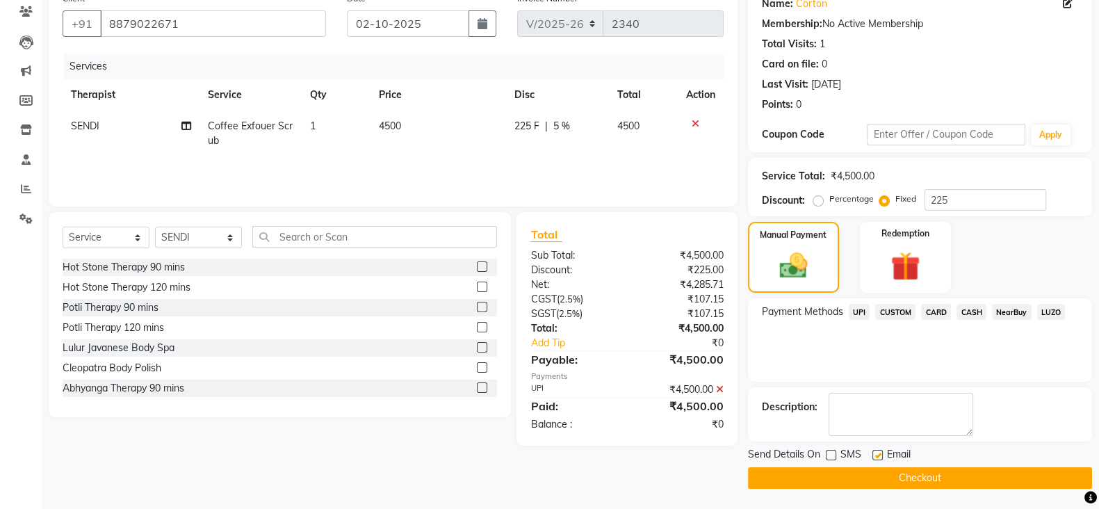
checkbox input "false"
click at [923, 474] on button "Checkout" at bounding box center [920, 478] width 344 height 22
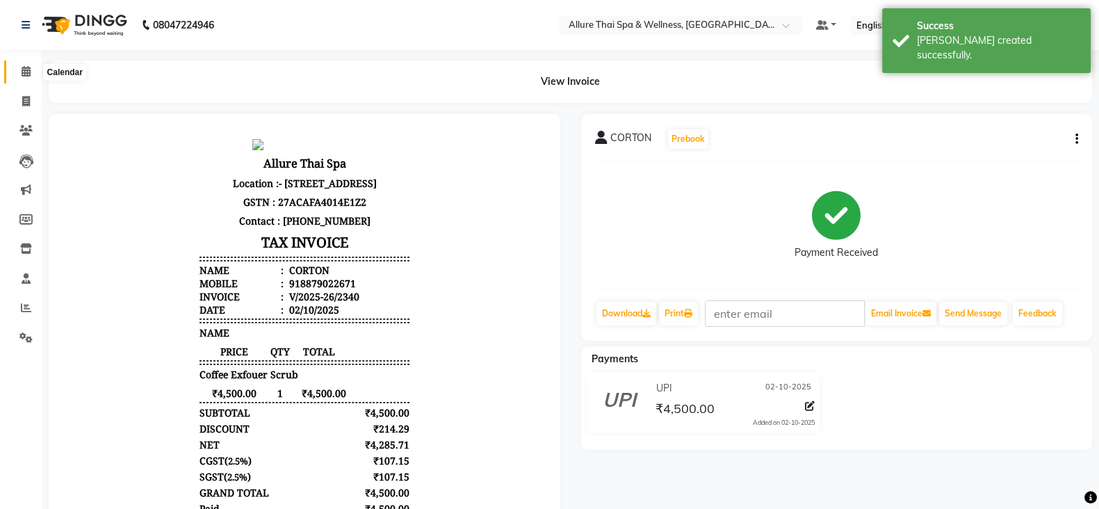
click at [28, 67] on icon at bounding box center [26, 71] width 9 height 10
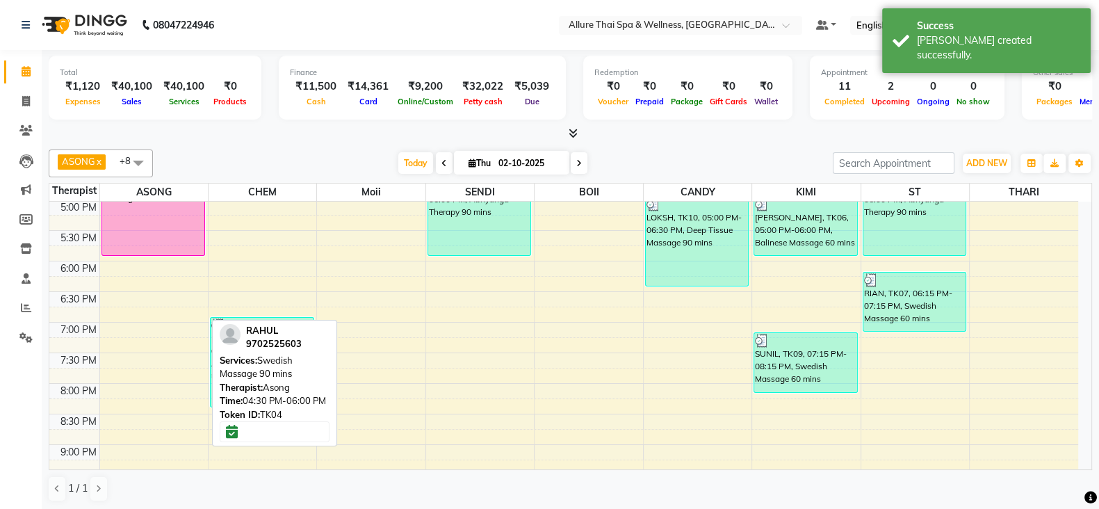
scroll to position [647, 0]
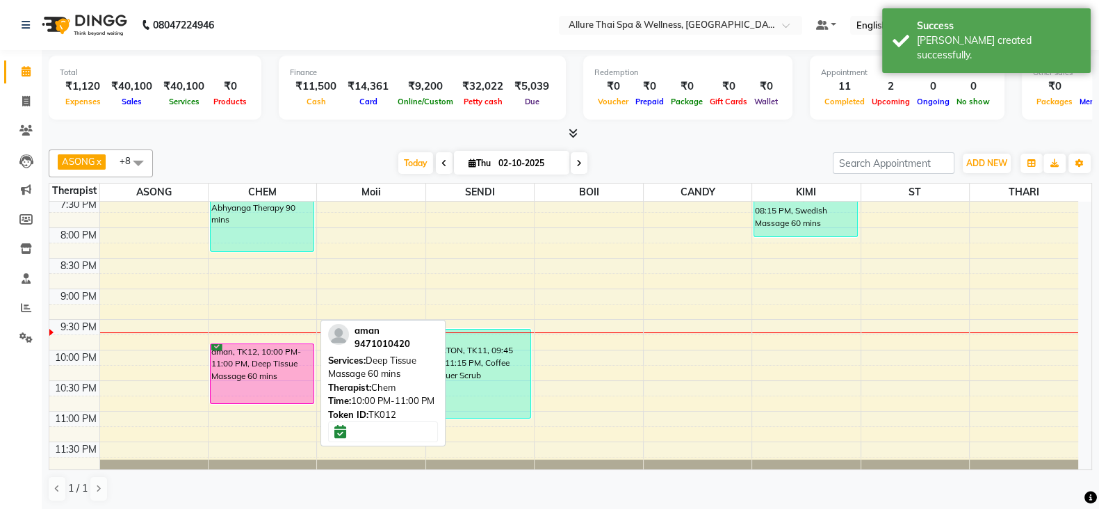
click at [240, 353] on div "aman, TK12, 10:00 PM-11:00 PM, Deep Tissue Massage 60 mins" at bounding box center [262, 373] width 103 height 59
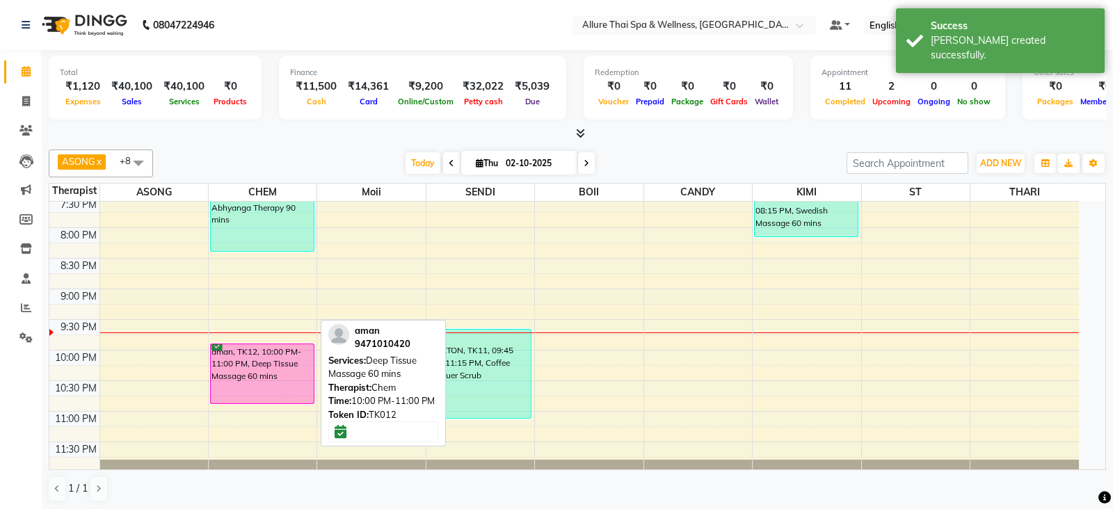
select select "6"
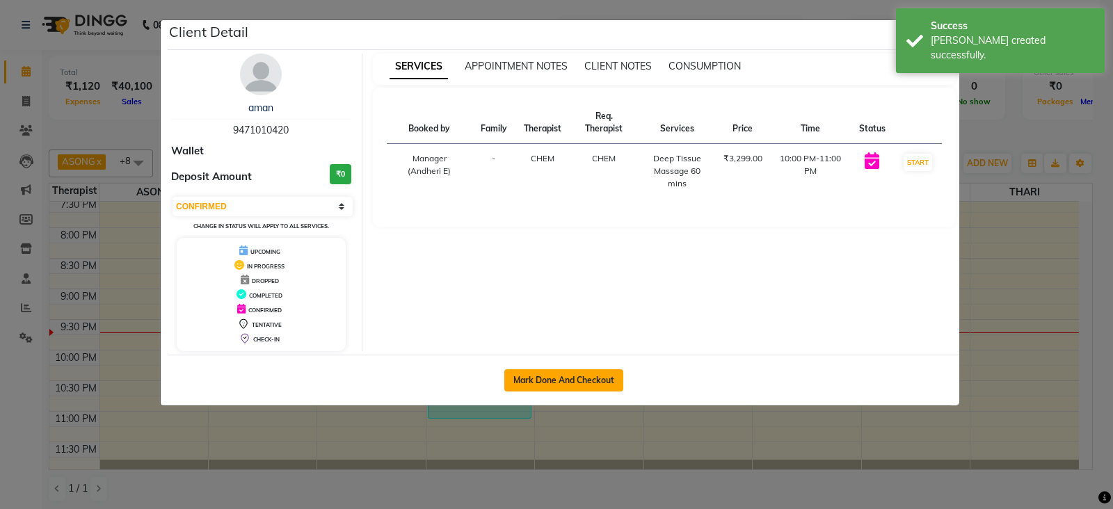
click at [573, 373] on button "Mark Done And Checkout" at bounding box center [563, 380] width 119 height 22
select select "6826"
select select "service"
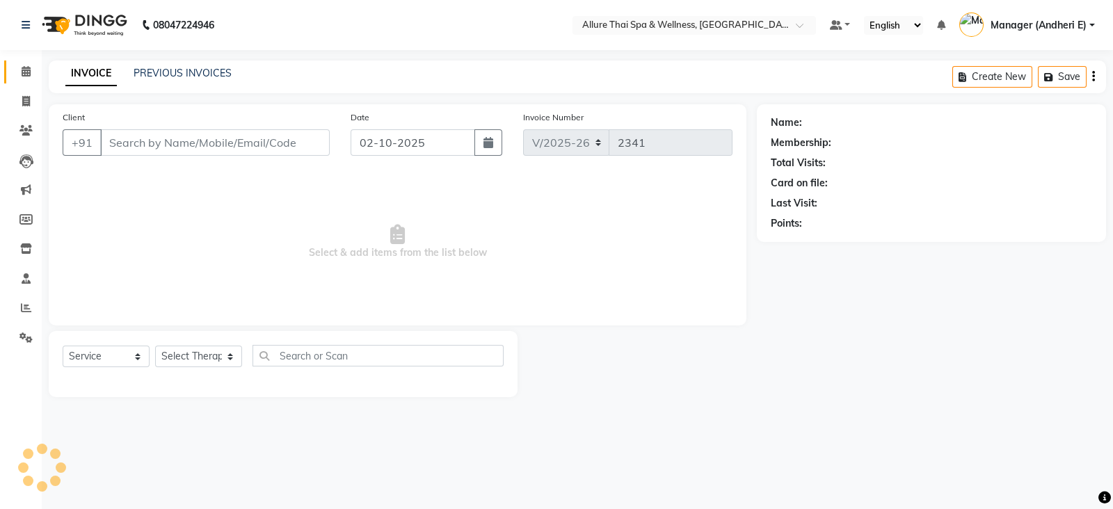
type input "9471010420"
select select "66695"
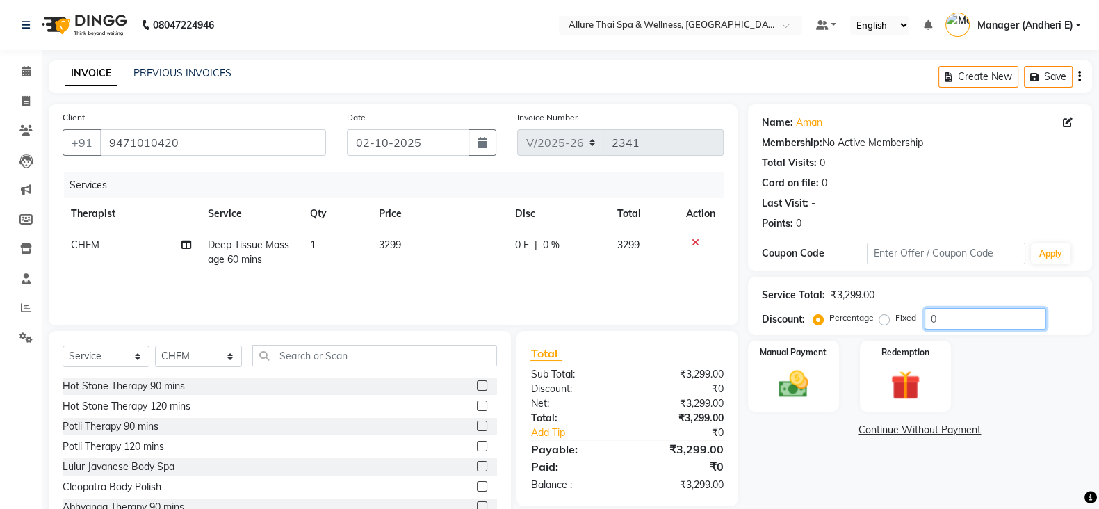
click at [939, 312] on input "0" at bounding box center [986, 319] width 122 height 22
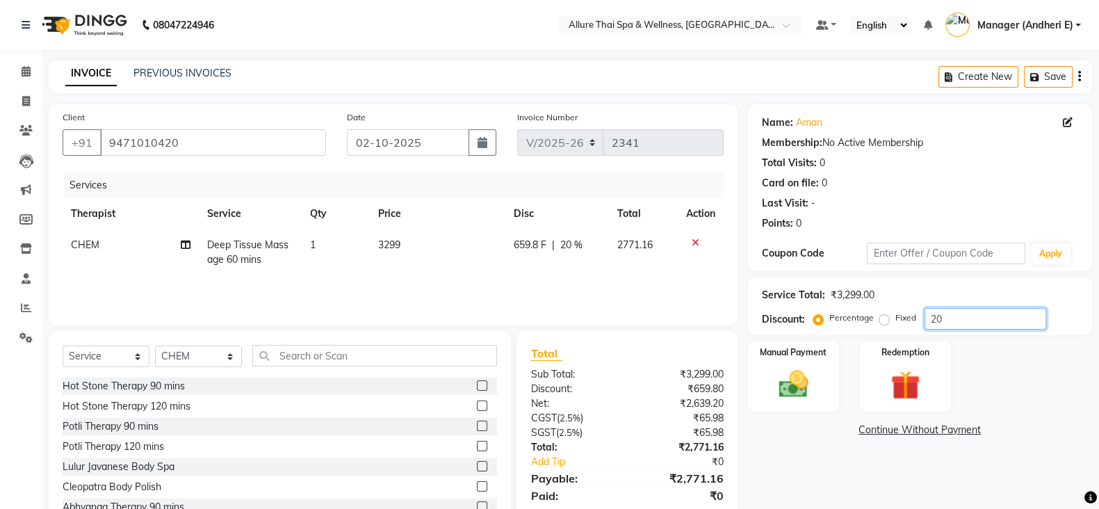
type input "2"
click at [896, 321] on label "Fixed" at bounding box center [906, 318] width 21 height 13
click at [887, 321] on input "Fixed" at bounding box center [887, 318] width 10 height 10
radio input "true"
click at [940, 319] on input "number" at bounding box center [986, 319] width 122 height 22
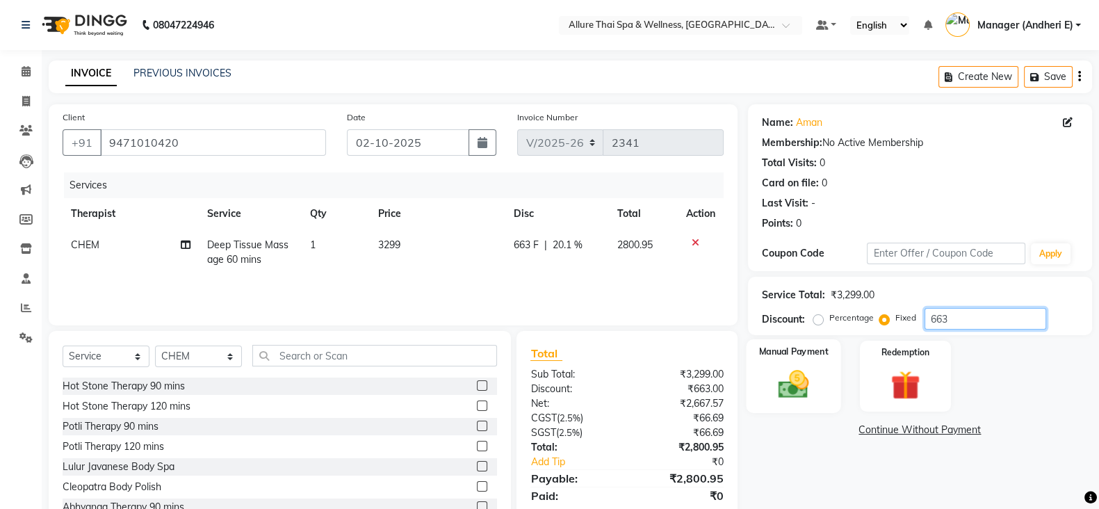
type input "663"
click at [781, 386] on img at bounding box center [793, 383] width 49 height 35
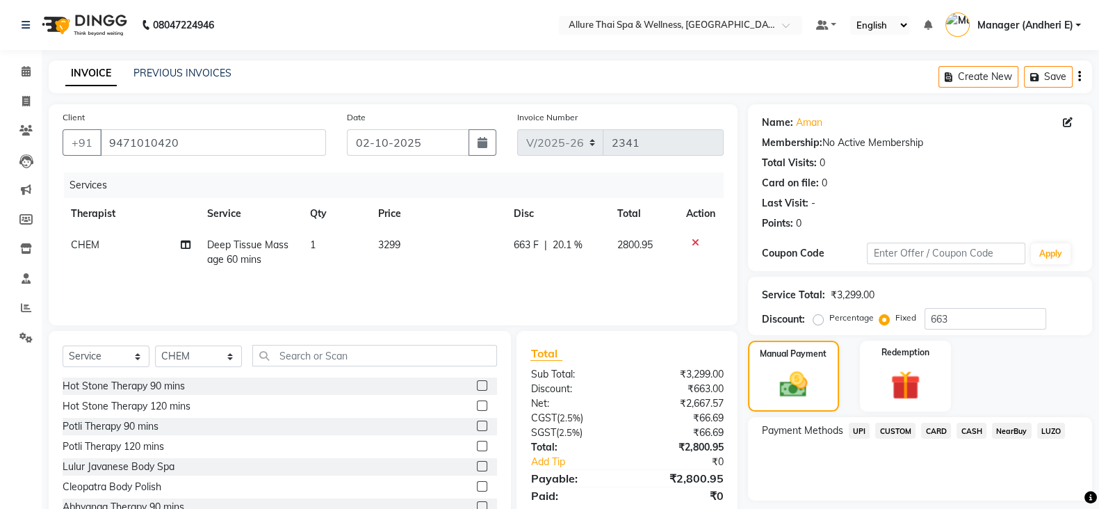
click at [854, 433] on span "UPI" at bounding box center [860, 431] width 22 height 16
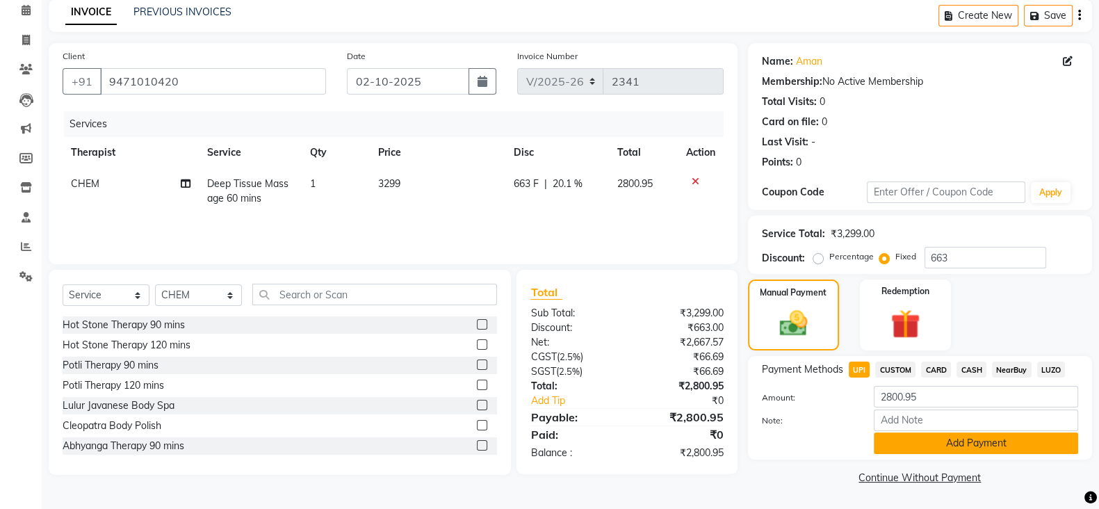
click at [967, 444] on button "Add Payment" at bounding box center [976, 444] width 204 height 22
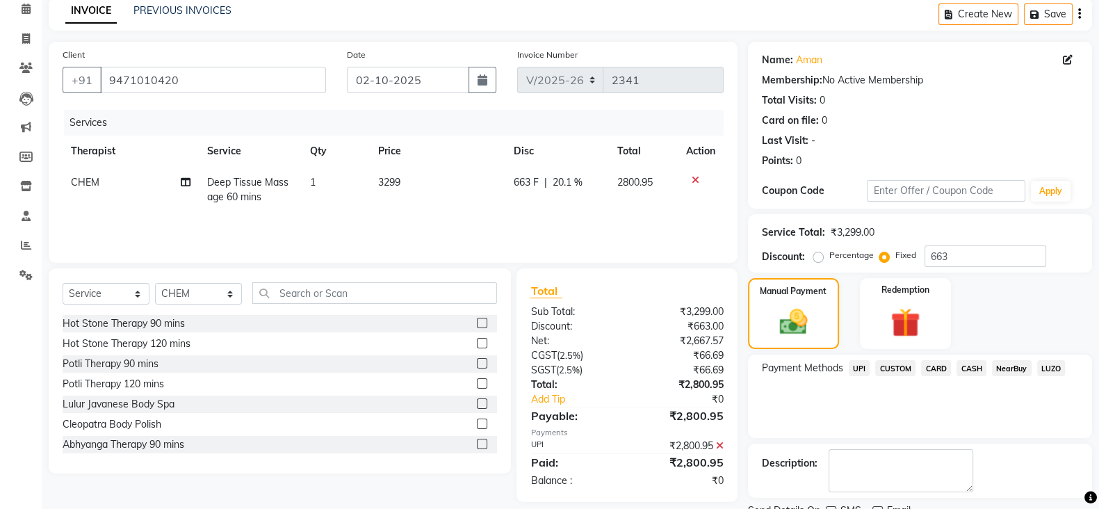
scroll to position [119, 0]
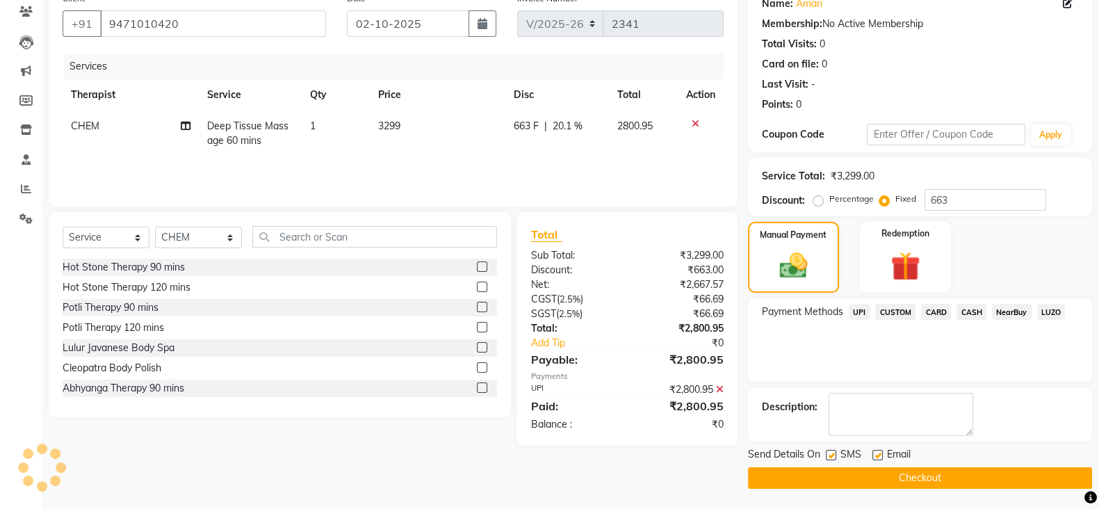
click at [830, 450] on label at bounding box center [831, 455] width 10 height 10
click at [830, 451] on input "checkbox" at bounding box center [830, 455] width 9 height 9
checkbox input "false"
click at [874, 452] on label at bounding box center [878, 455] width 10 height 10
click at [874, 452] on input "checkbox" at bounding box center [877, 455] width 9 height 9
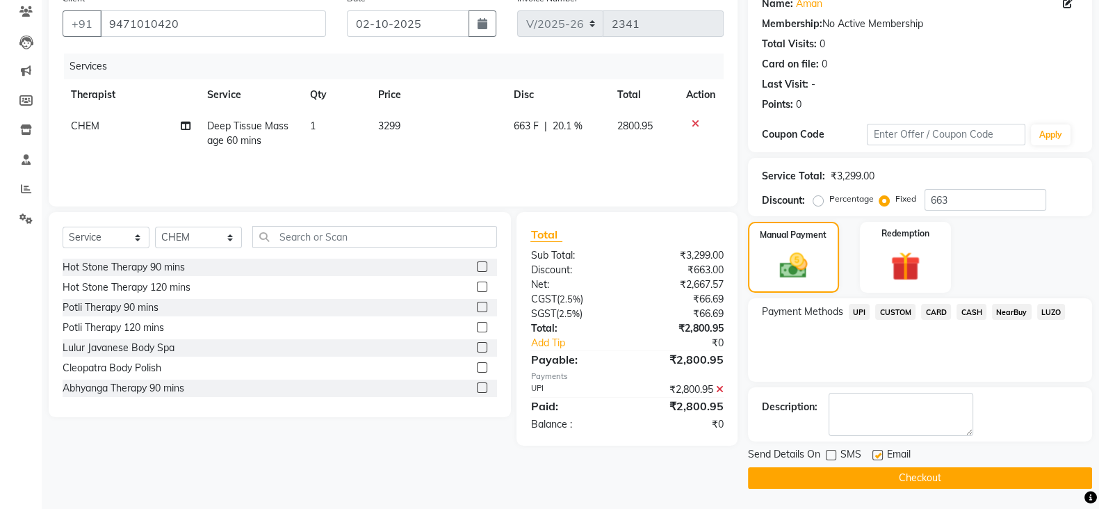
checkbox input "false"
click at [928, 469] on button "Checkout" at bounding box center [920, 478] width 344 height 22
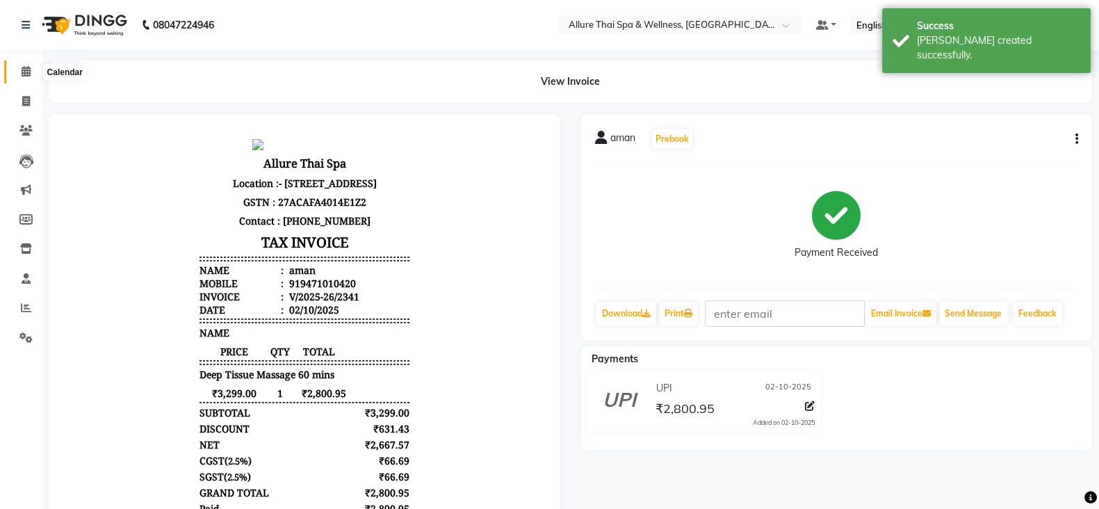
click at [30, 74] on icon at bounding box center [26, 71] width 9 height 10
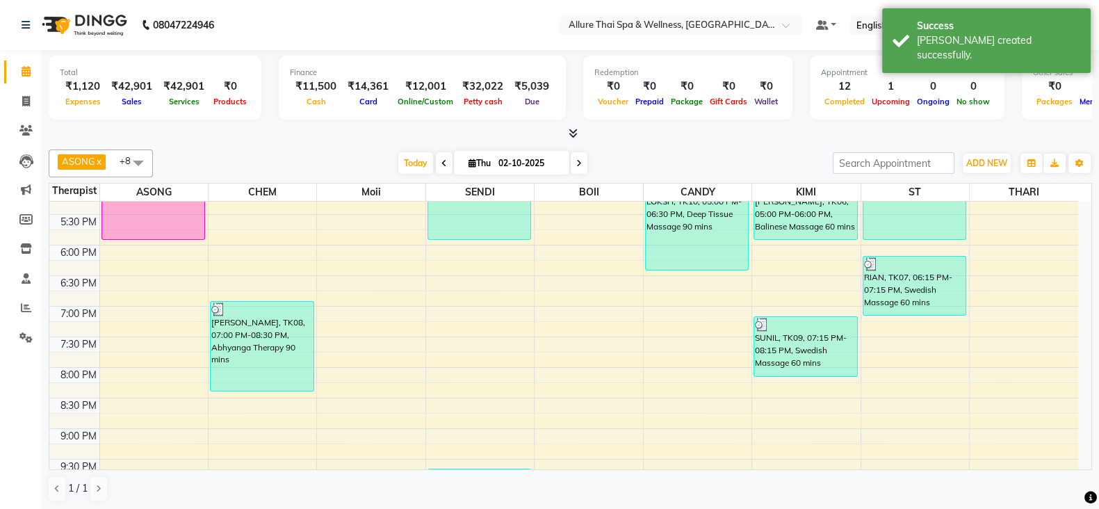
scroll to position [560, 0]
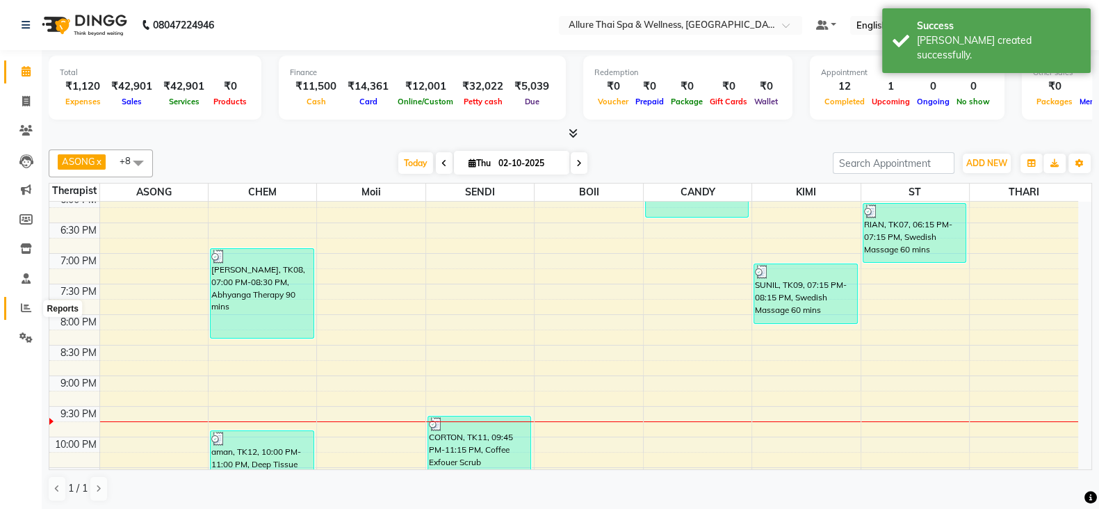
click at [24, 305] on icon at bounding box center [26, 307] width 10 height 10
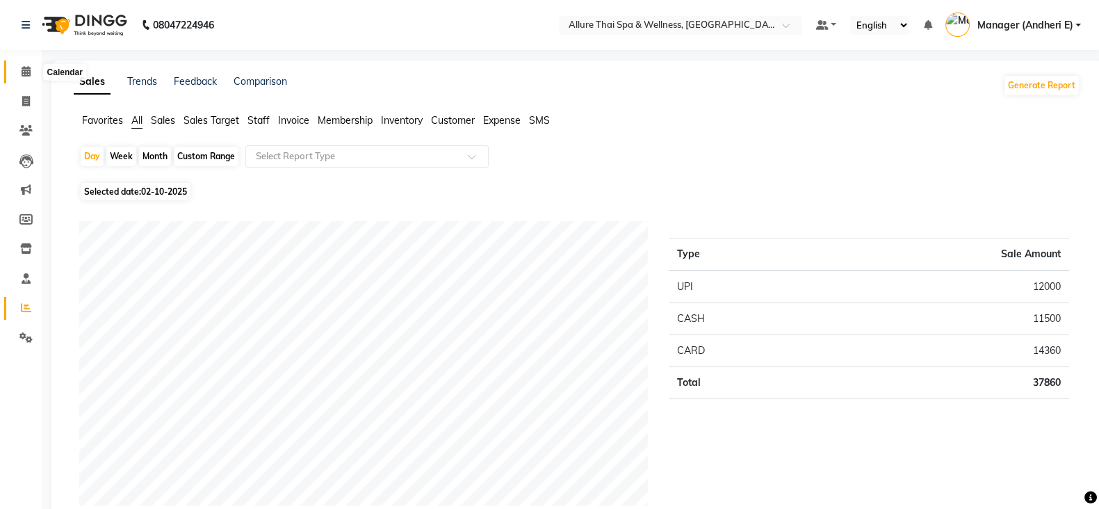
click at [23, 76] on icon at bounding box center [26, 71] width 9 height 10
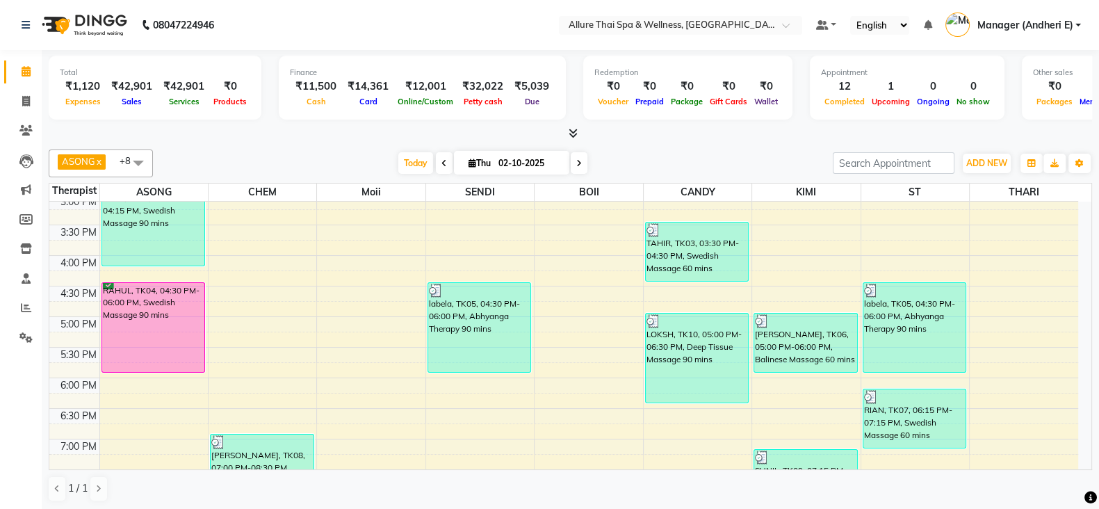
scroll to position [347, 0]
